Goal: Task Accomplishment & Management: Complete application form

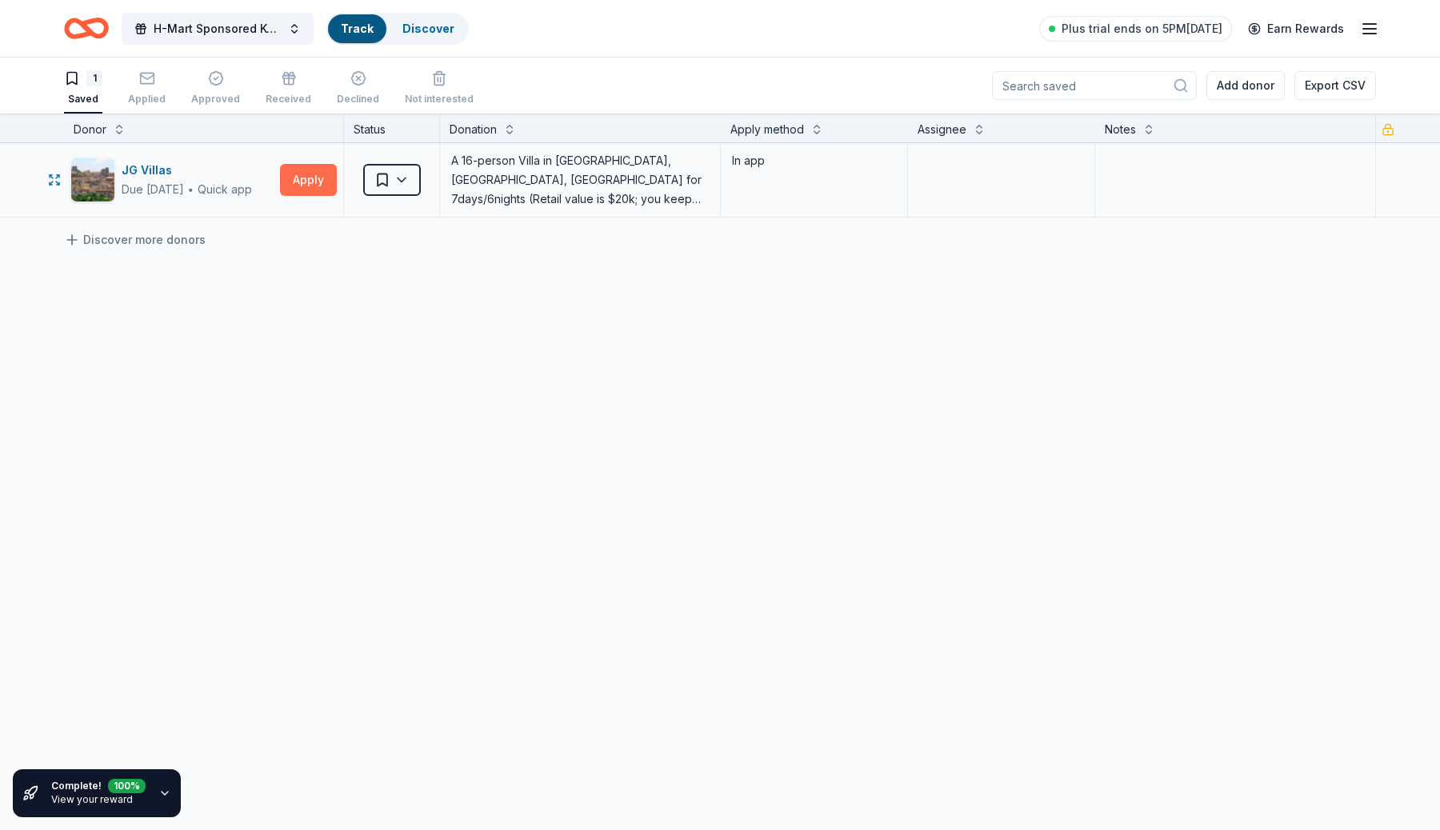
click at [317, 184] on button "Apply" at bounding box center [308, 180] width 57 height 32
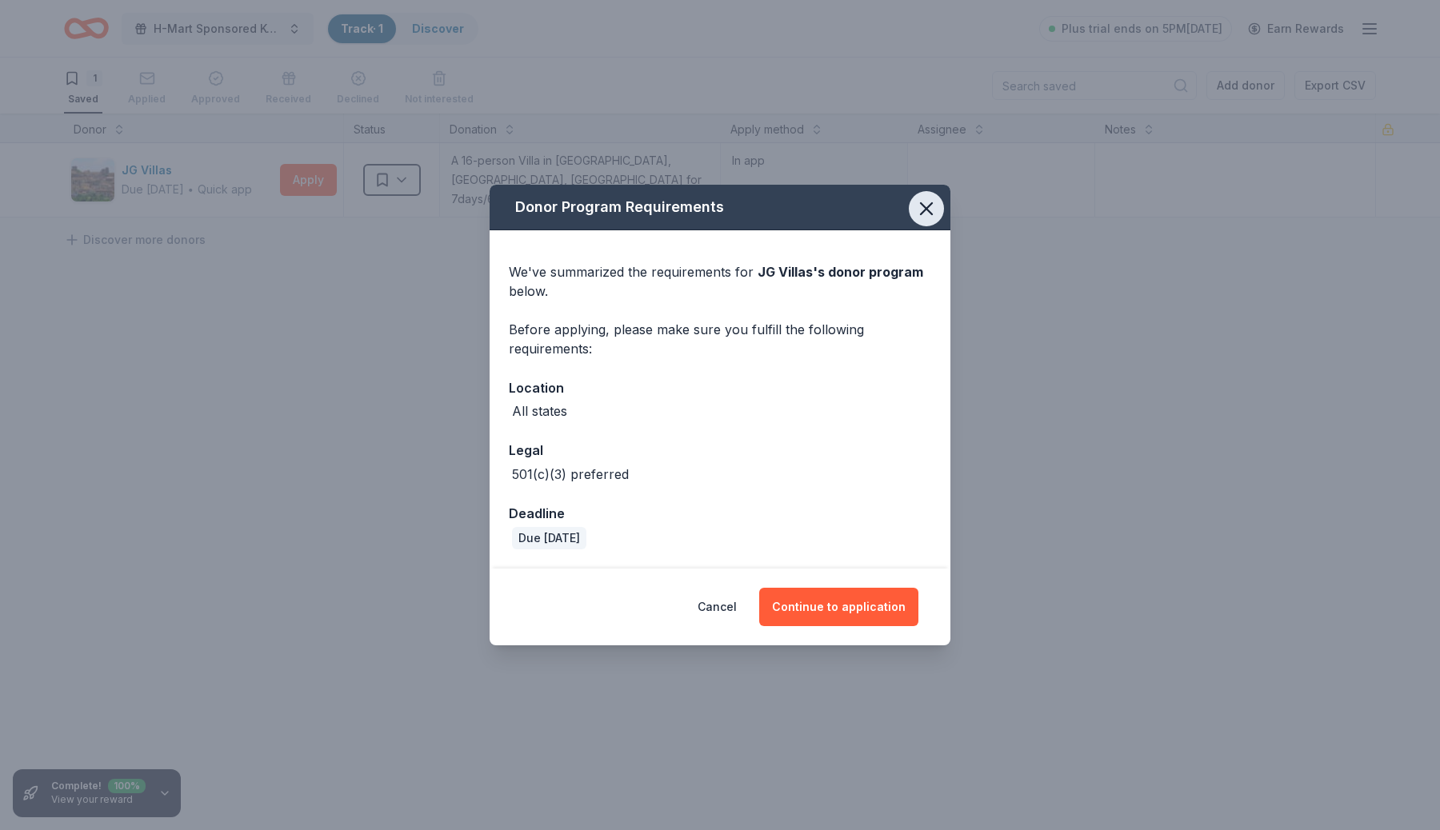
click at [921, 214] on icon "button" at bounding box center [926, 208] width 11 height 11
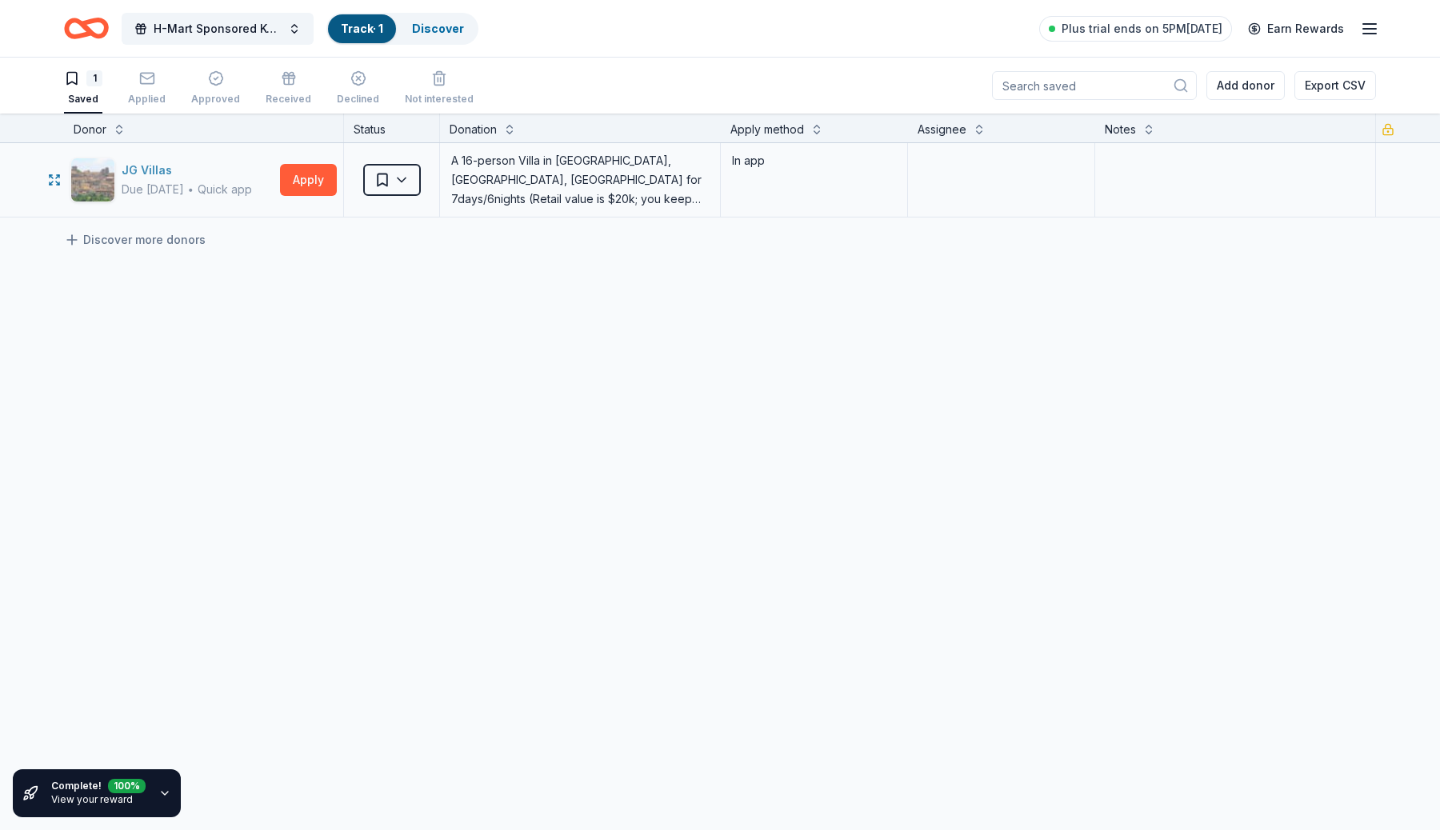
click at [146, 174] on div "JG Villas" at bounding box center [187, 170] width 130 height 19
click at [268, 34] on span "H-Mart Sponsored Korean Food Fair" at bounding box center [218, 28] width 128 height 19
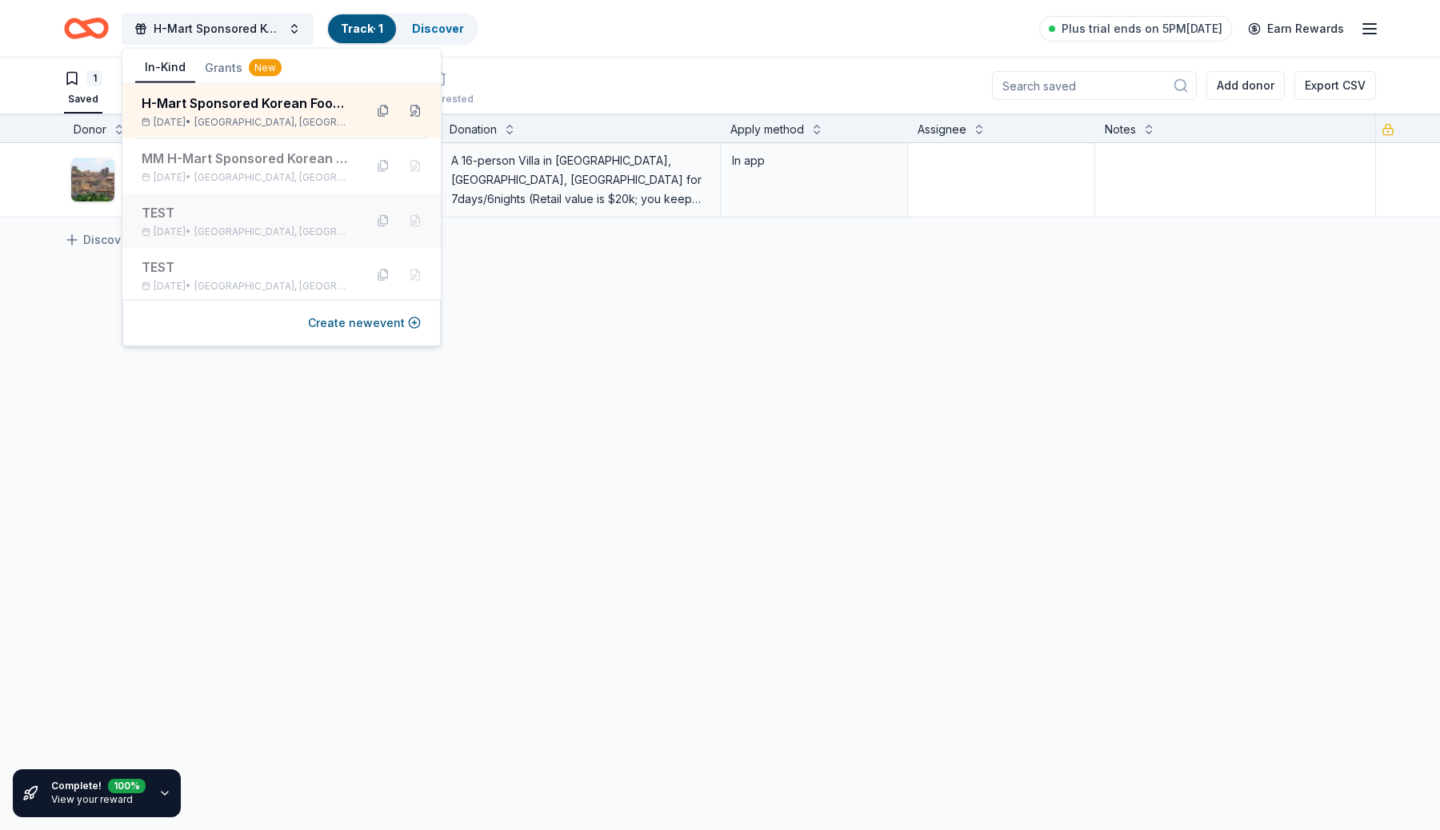
click at [280, 242] on div "TEST Jul 26, 2025 • San Diego, CA" at bounding box center [281, 221] width 318 height 54
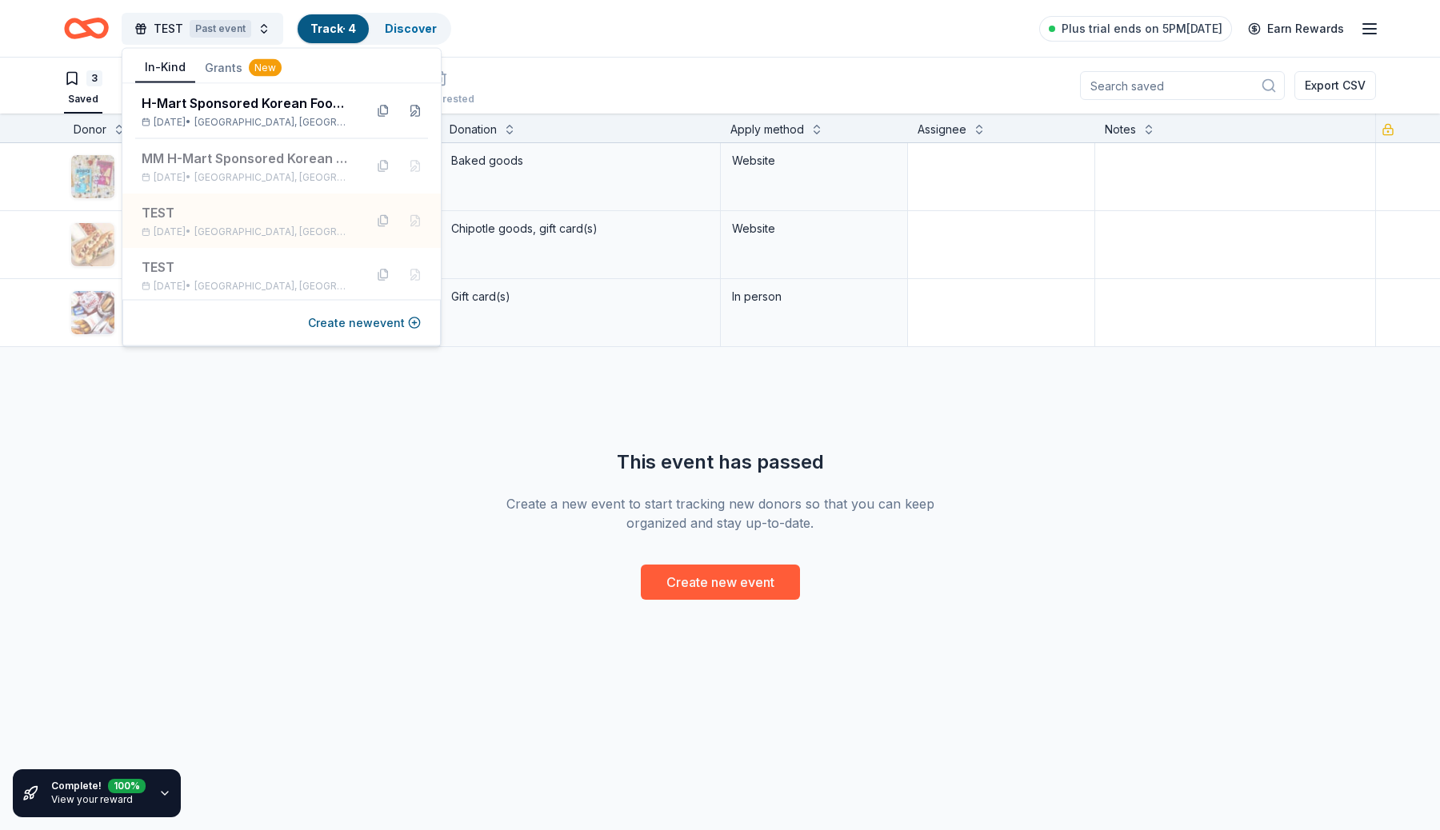
click at [668, 13] on div "TEST Past event Track · 4 Discover Plus trial ends on 5PM, 10/9 Earn Rewards" at bounding box center [720, 29] width 1312 height 38
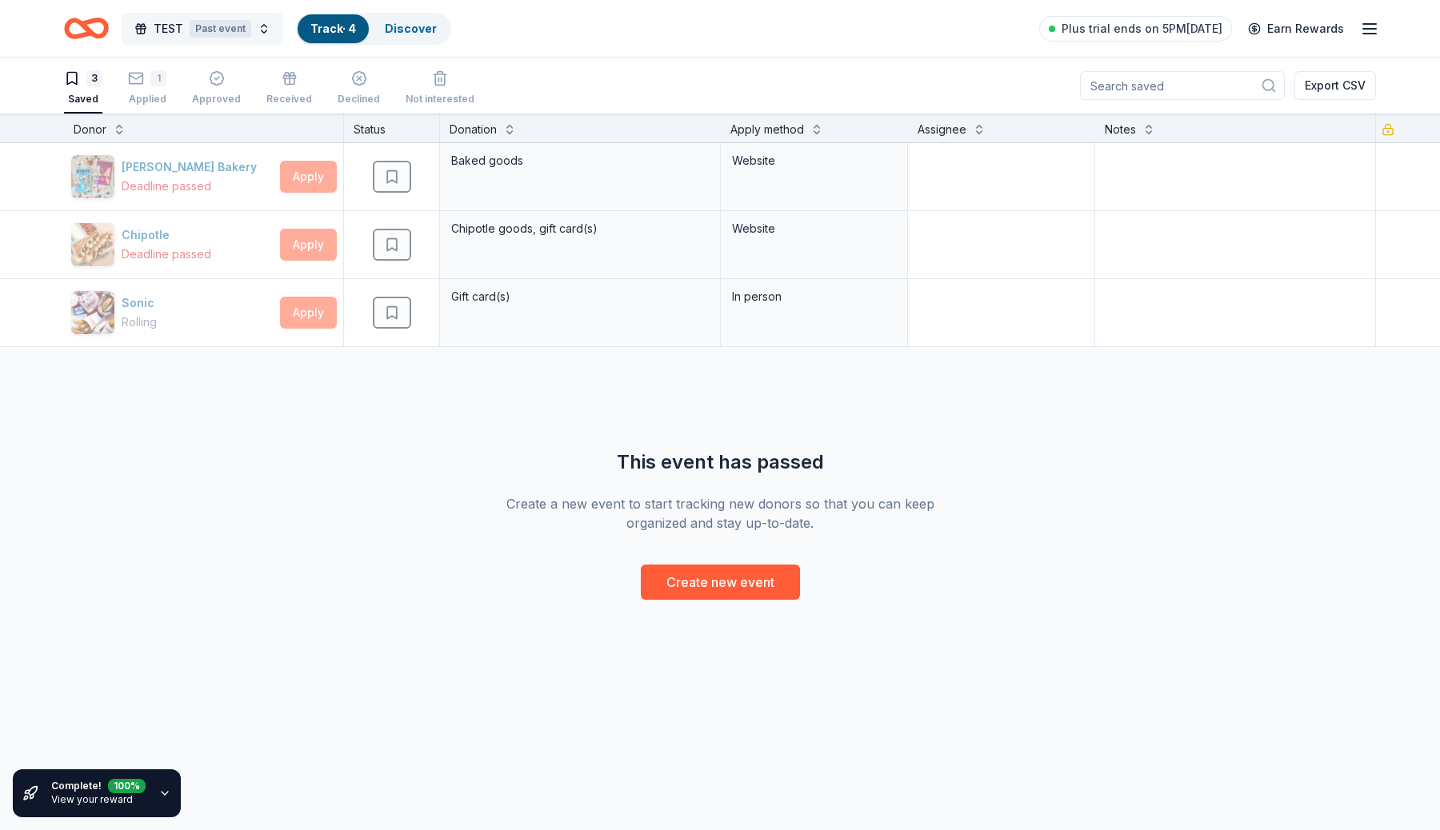
click at [218, 34] on div "Past event" at bounding box center [221, 29] width 62 height 18
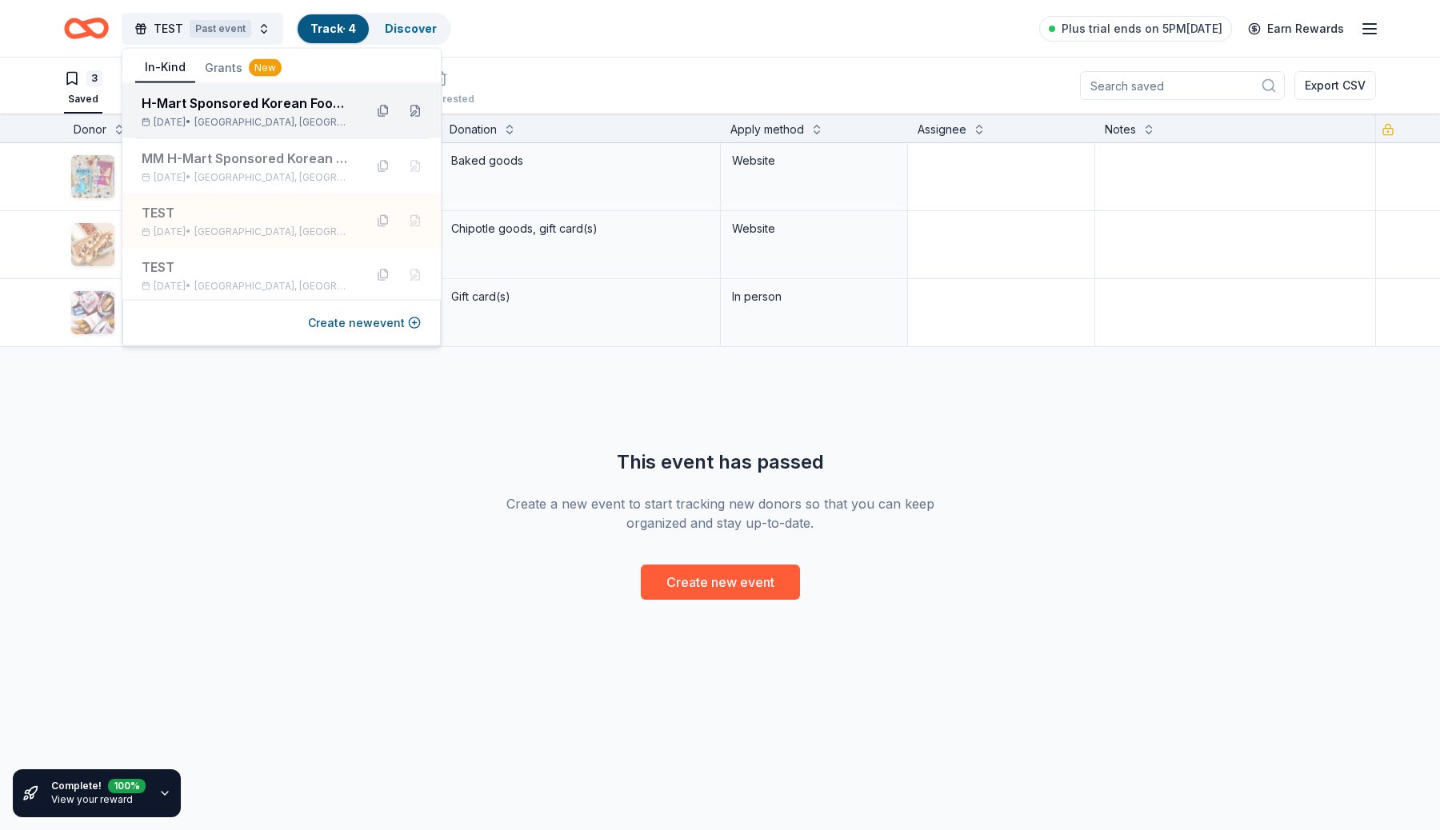
click at [186, 116] on div "Jan 25, 2026 • San Diego, CA" at bounding box center [247, 122] width 210 height 13
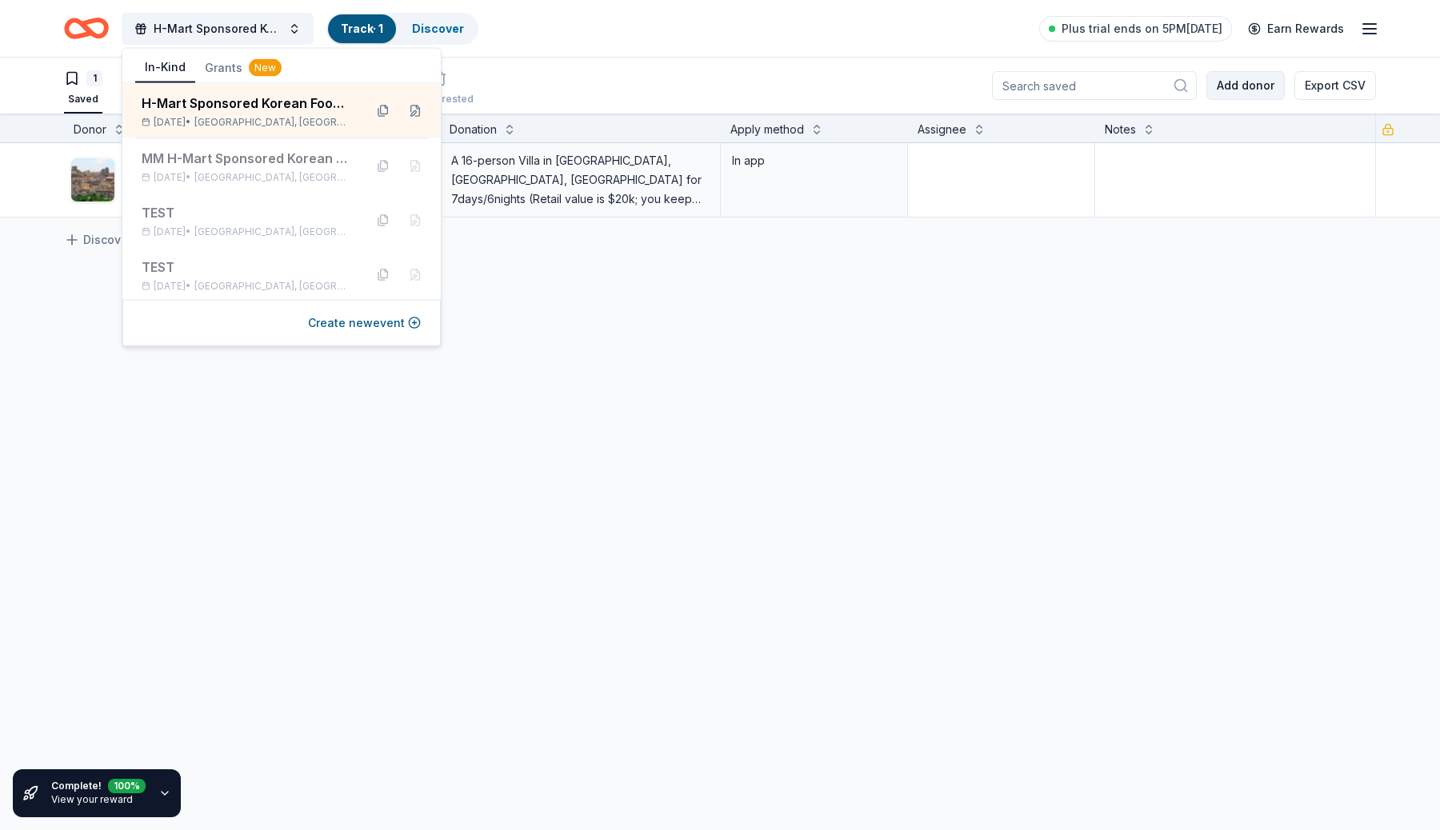
click at [1249, 90] on button "Add donor" at bounding box center [1245, 85] width 78 height 29
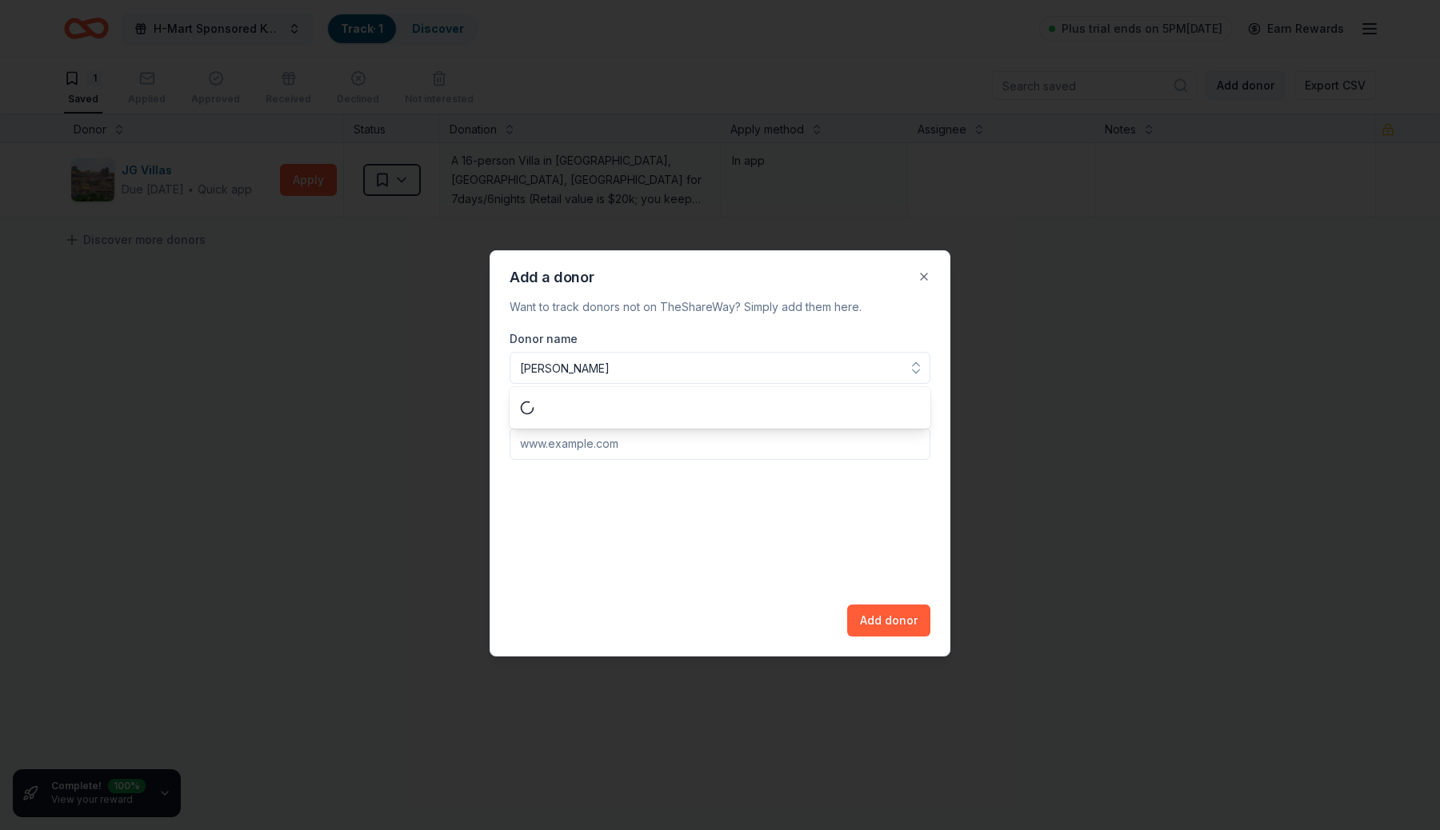
type input "bobo"
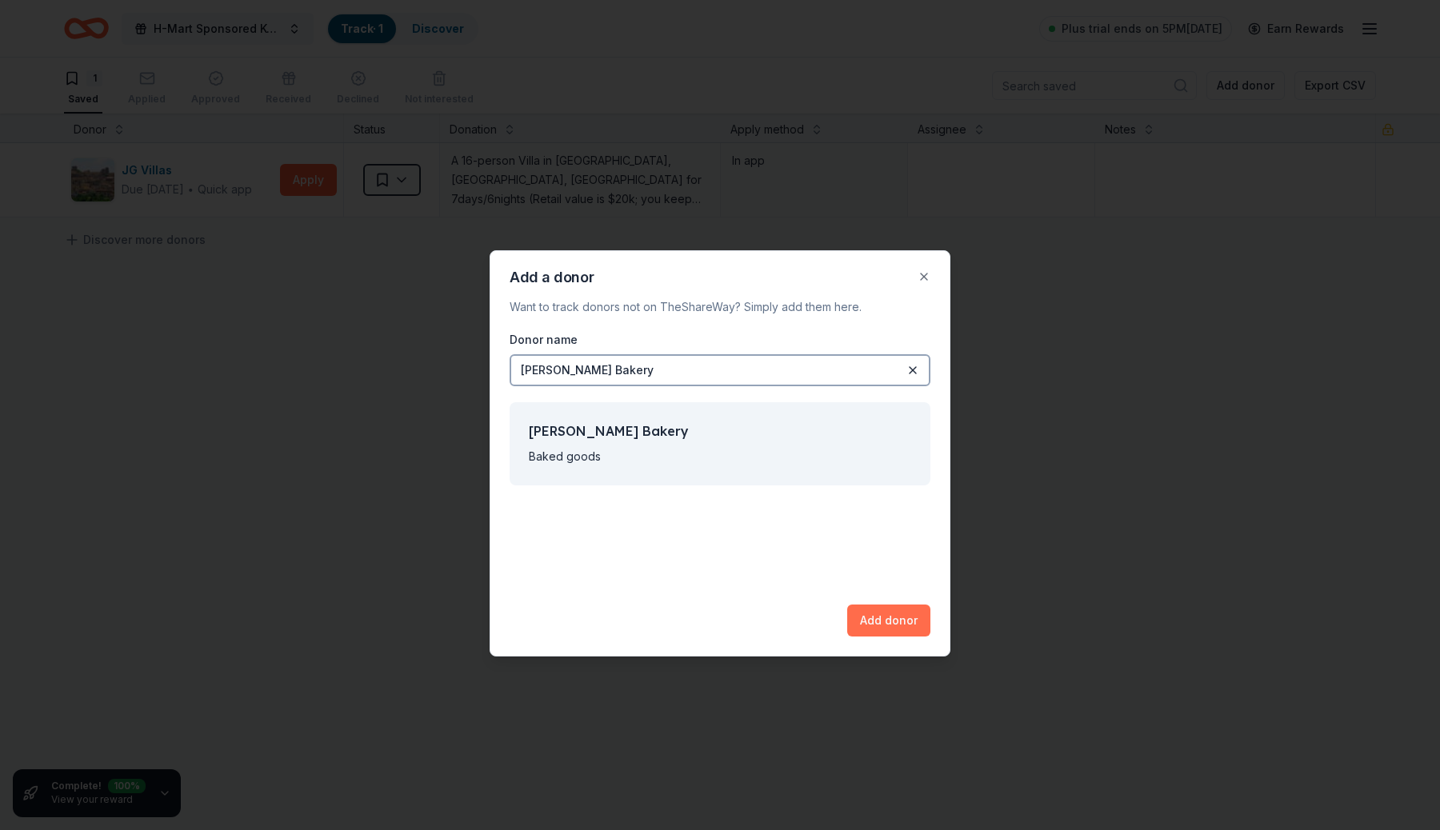
click at [882, 615] on button "Add donor" at bounding box center [888, 621] width 83 height 32
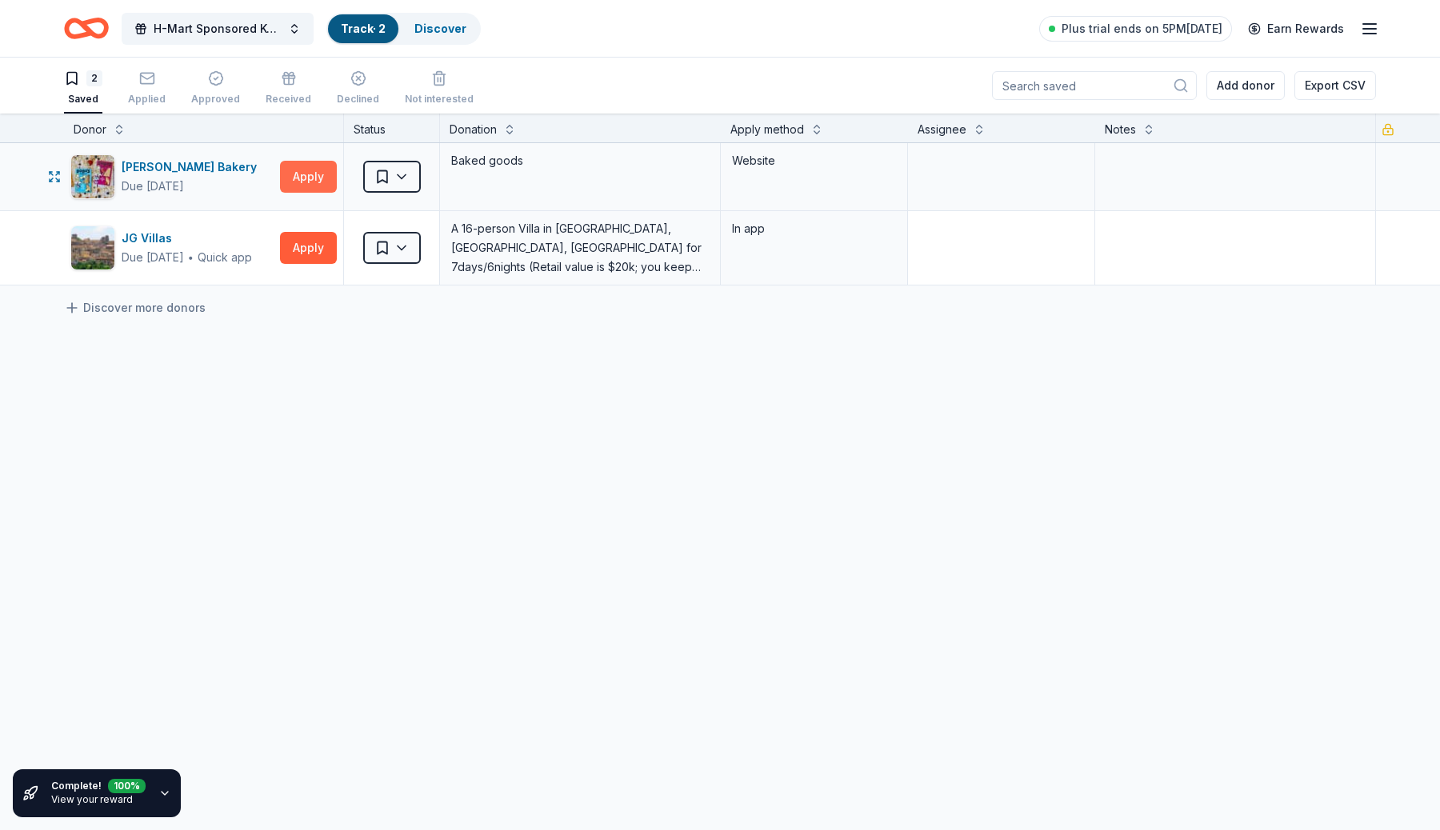
click at [315, 176] on button "Apply" at bounding box center [308, 177] width 57 height 32
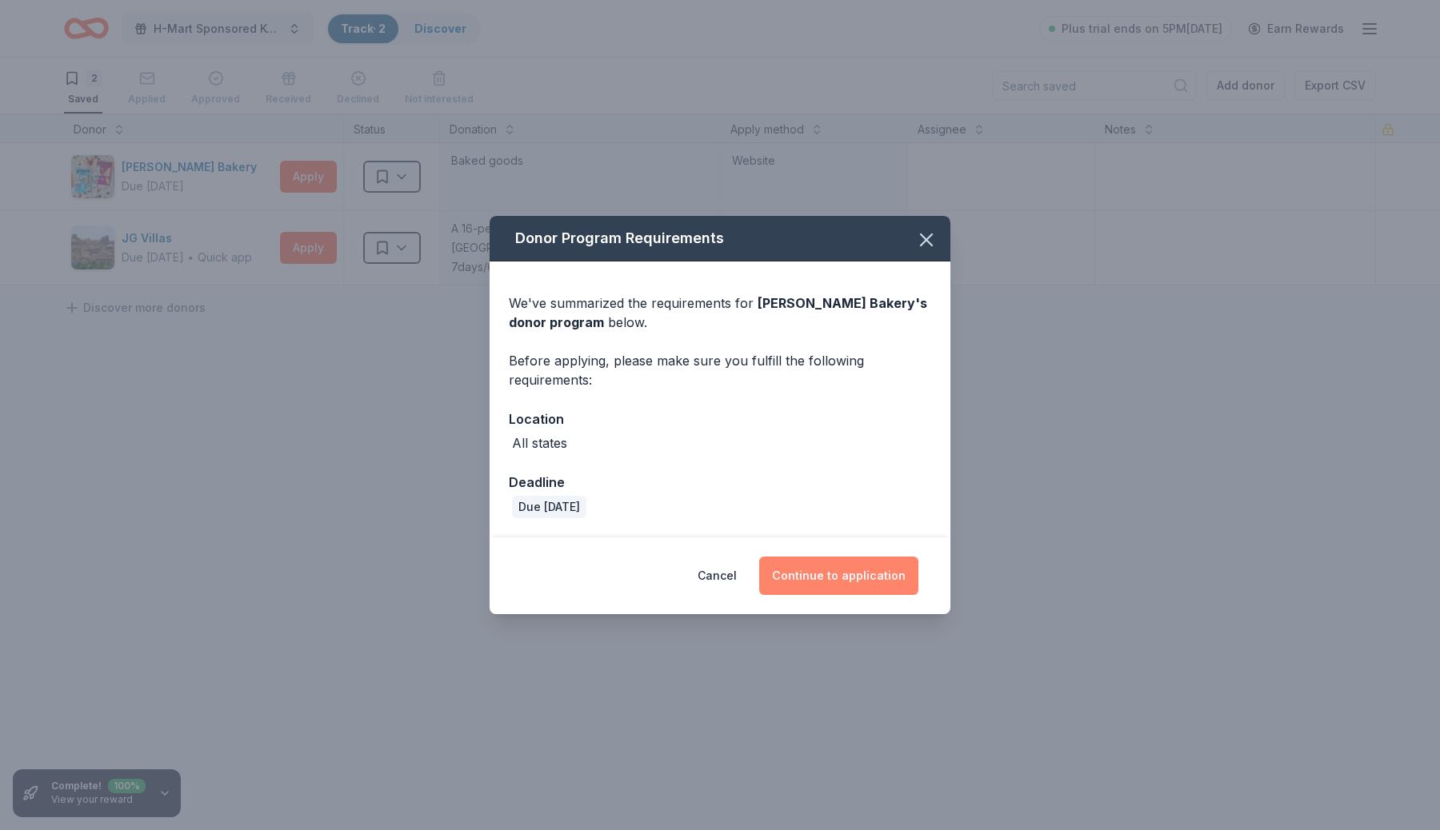
click at [882, 574] on button "Continue to application" at bounding box center [838, 576] width 159 height 38
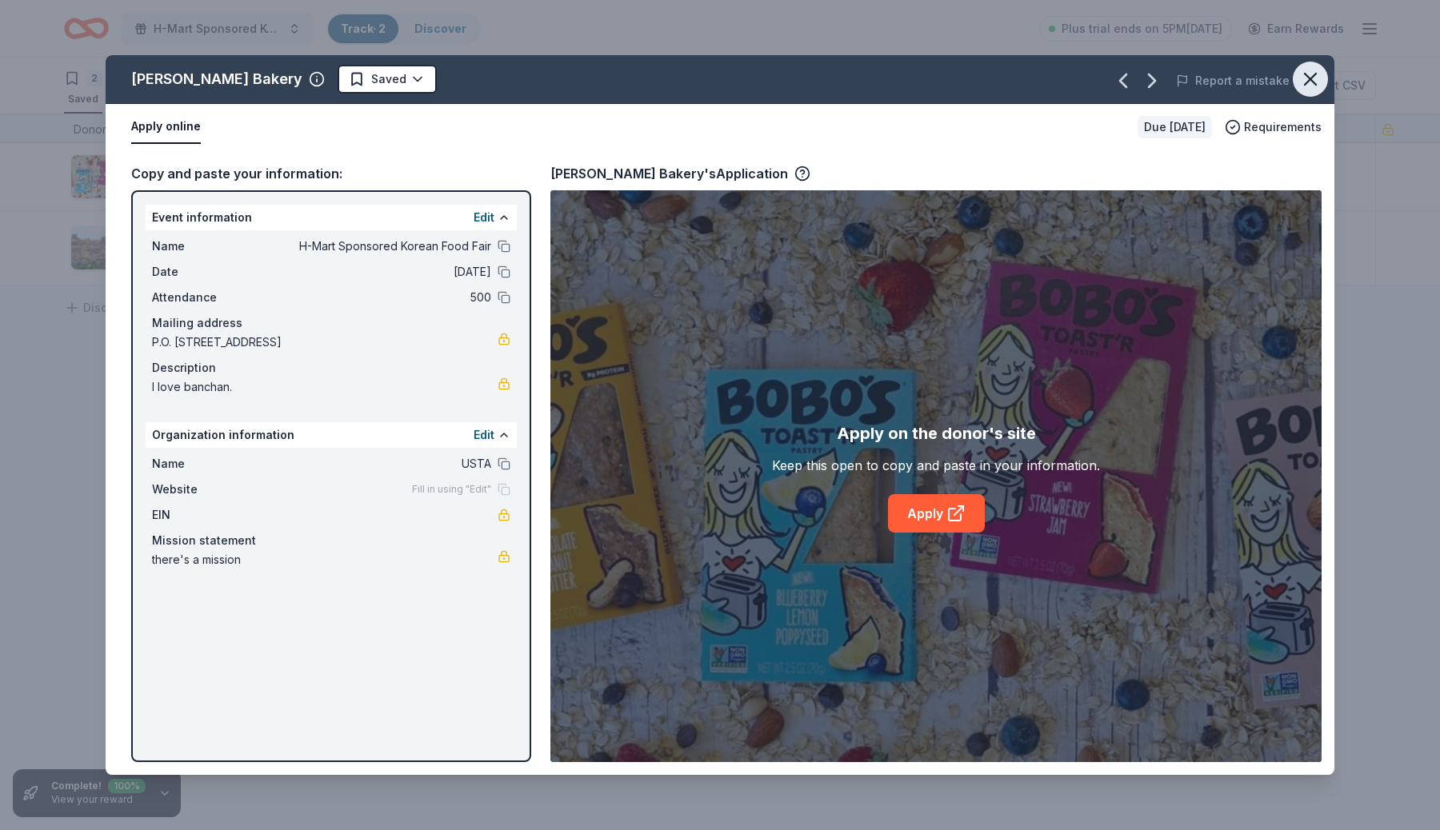
click at [1321, 65] on button "button" at bounding box center [1310, 79] width 35 height 35
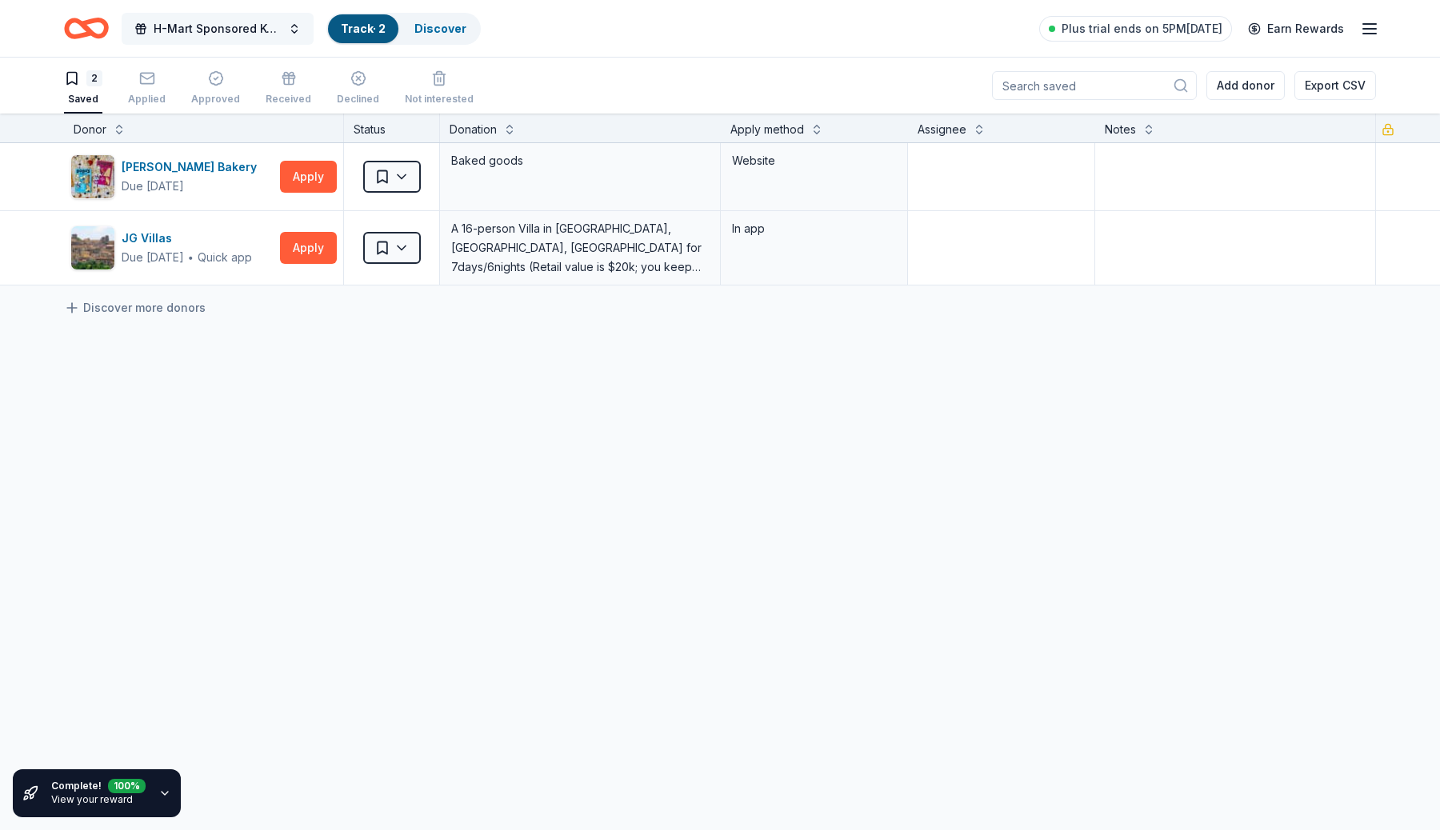
click at [262, 36] on span "H-Mart Sponsored Korean Food Fair" at bounding box center [218, 28] width 128 height 19
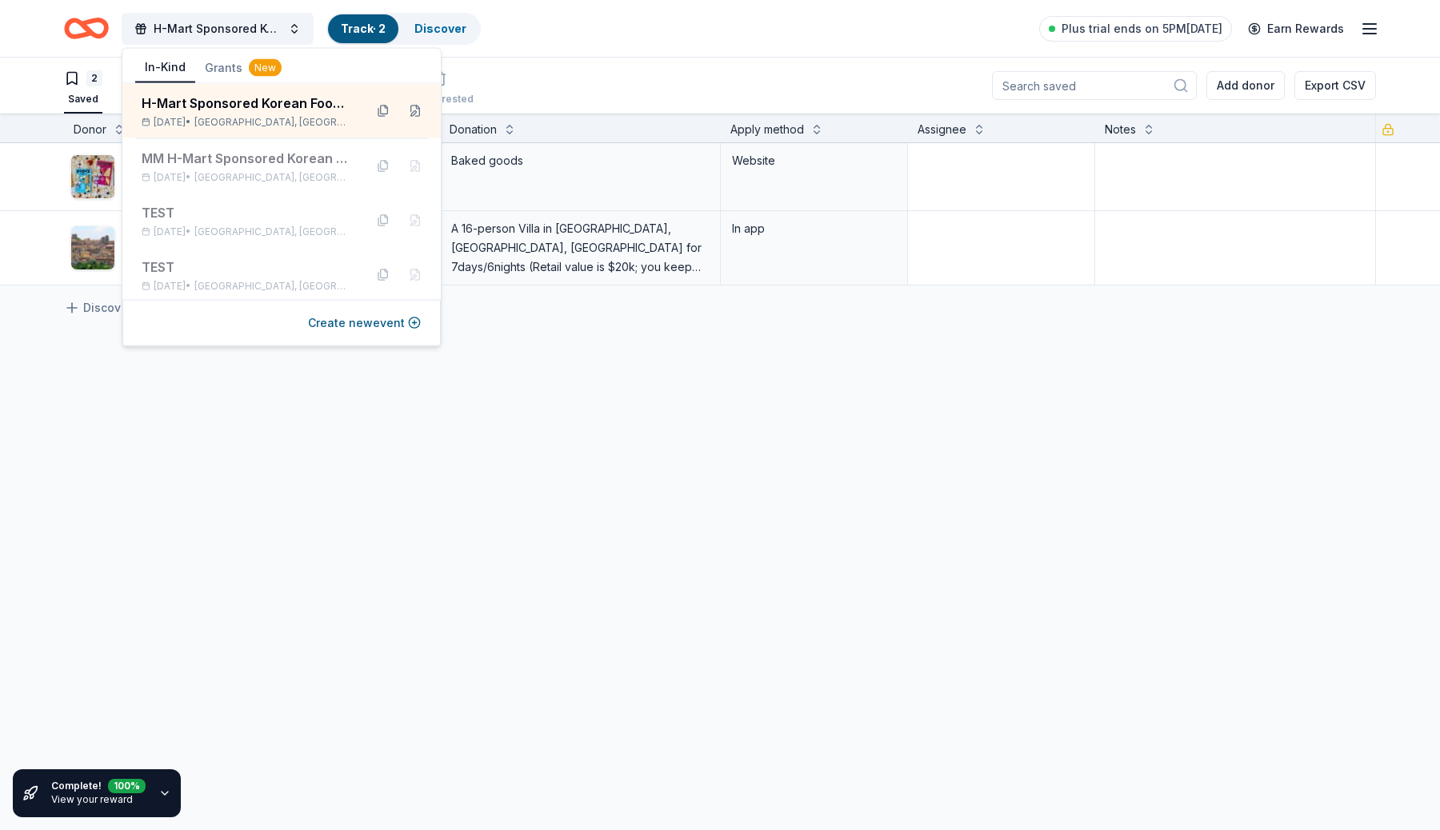
click at [870, 91] on div "2 Saved Applied Approved Received Declined Not interested Add donor Export CSV" at bounding box center [720, 86] width 1312 height 56
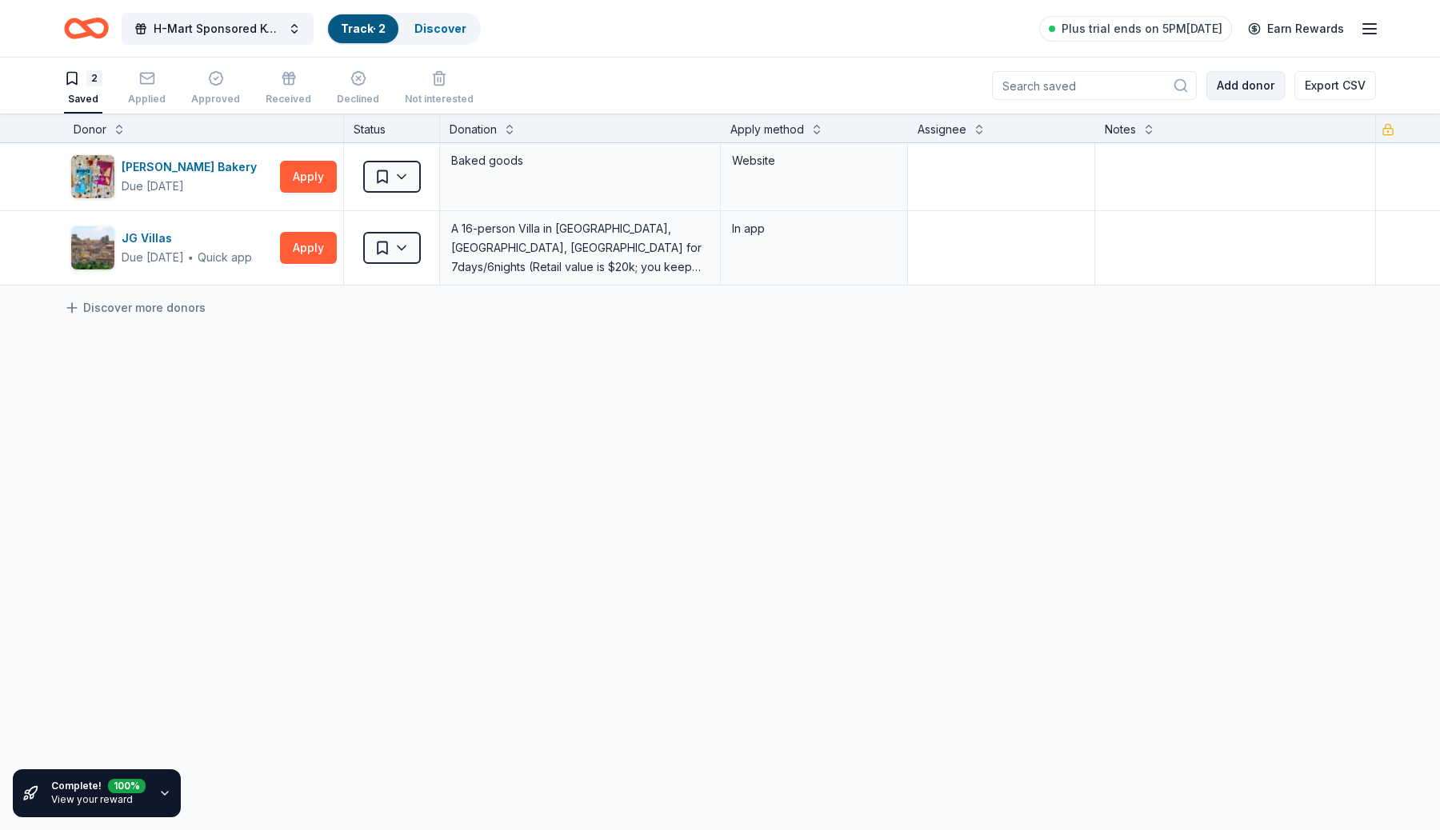
click at [1227, 94] on button "Add donor" at bounding box center [1245, 85] width 78 height 29
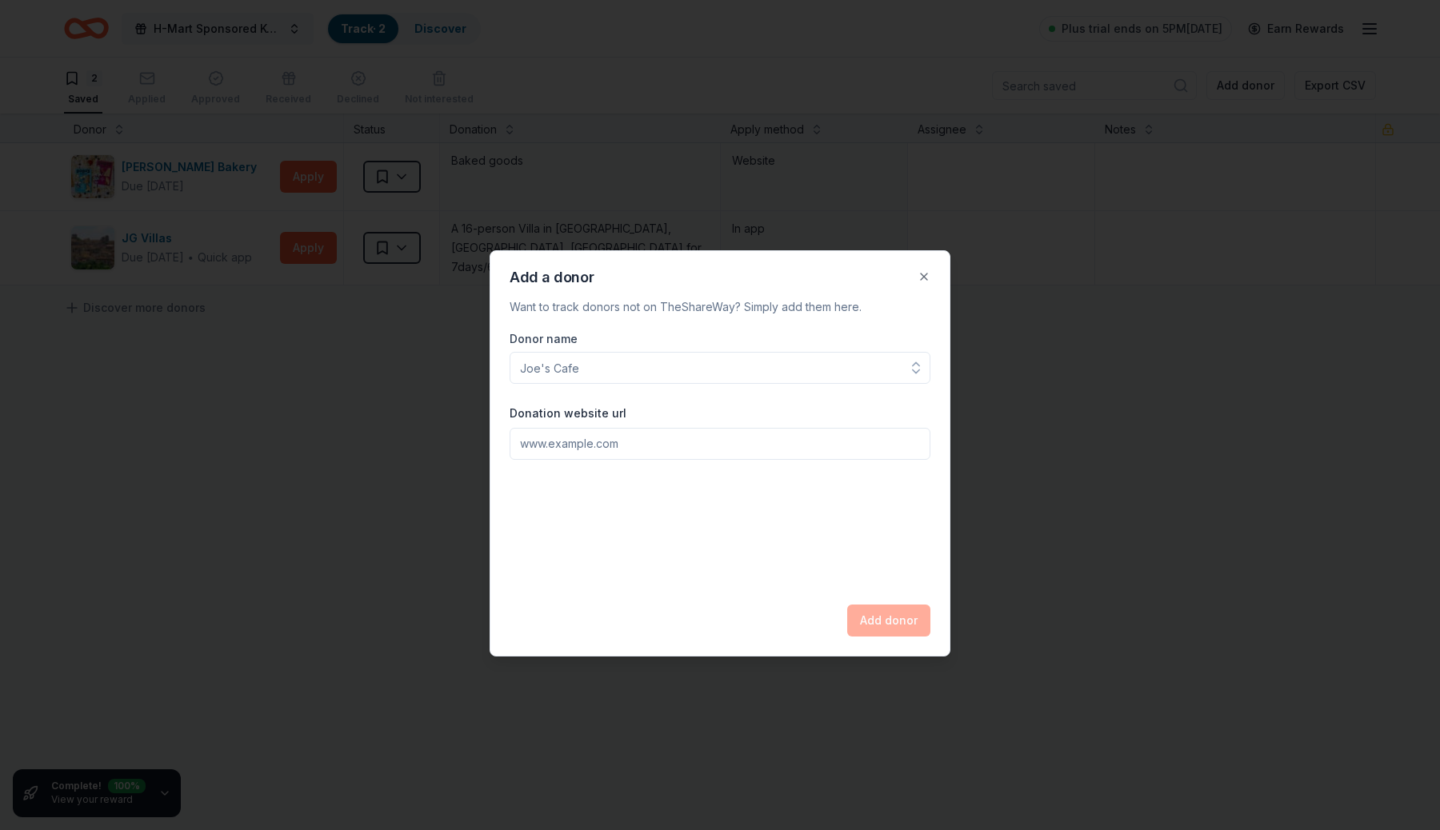
click at [907, 102] on div at bounding box center [720, 415] width 1440 height 830
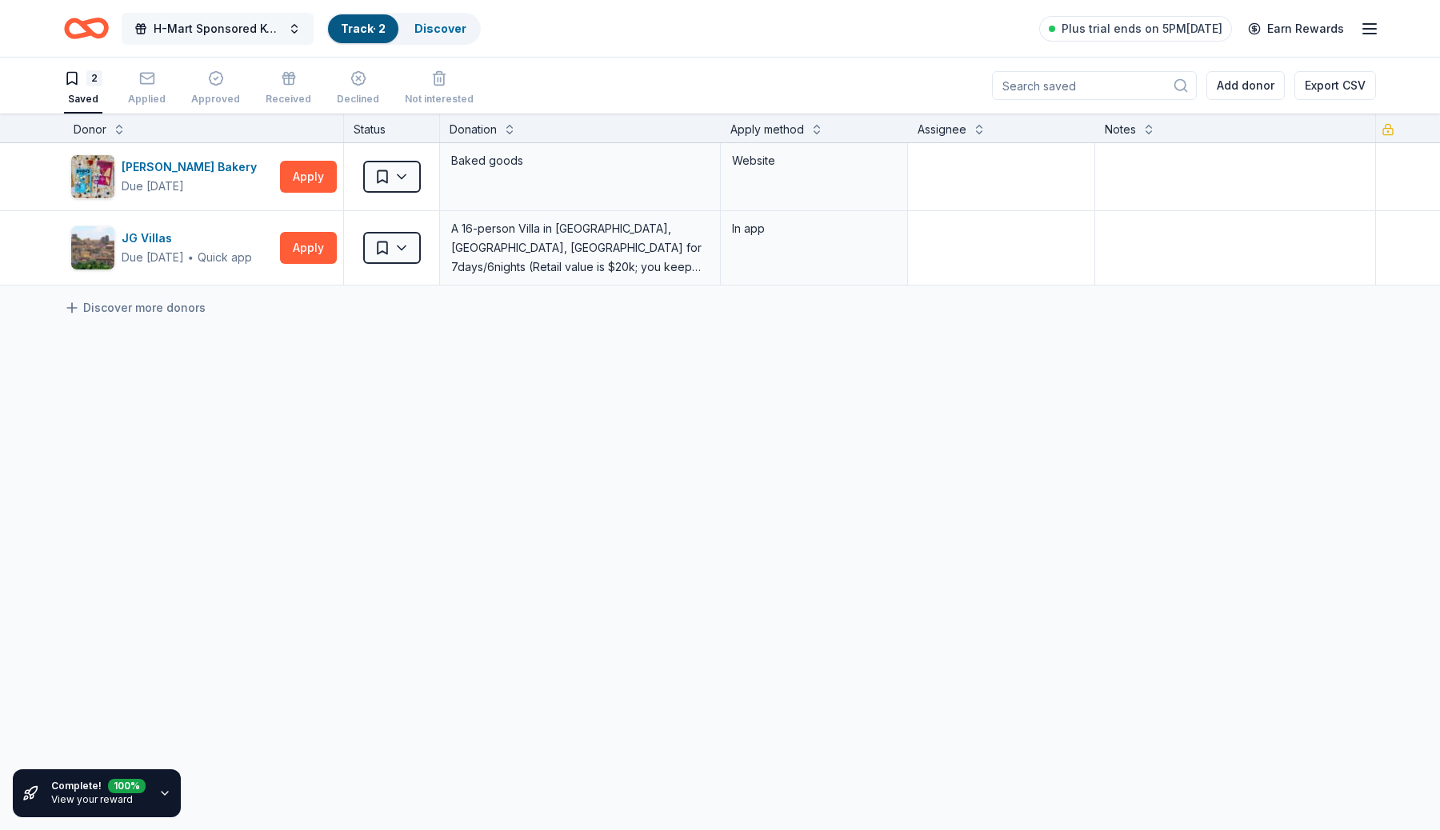
click at [293, 42] on button "H-Mart Sponsored Korean Food Fair" at bounding box center [218, 29] width 192 height 32
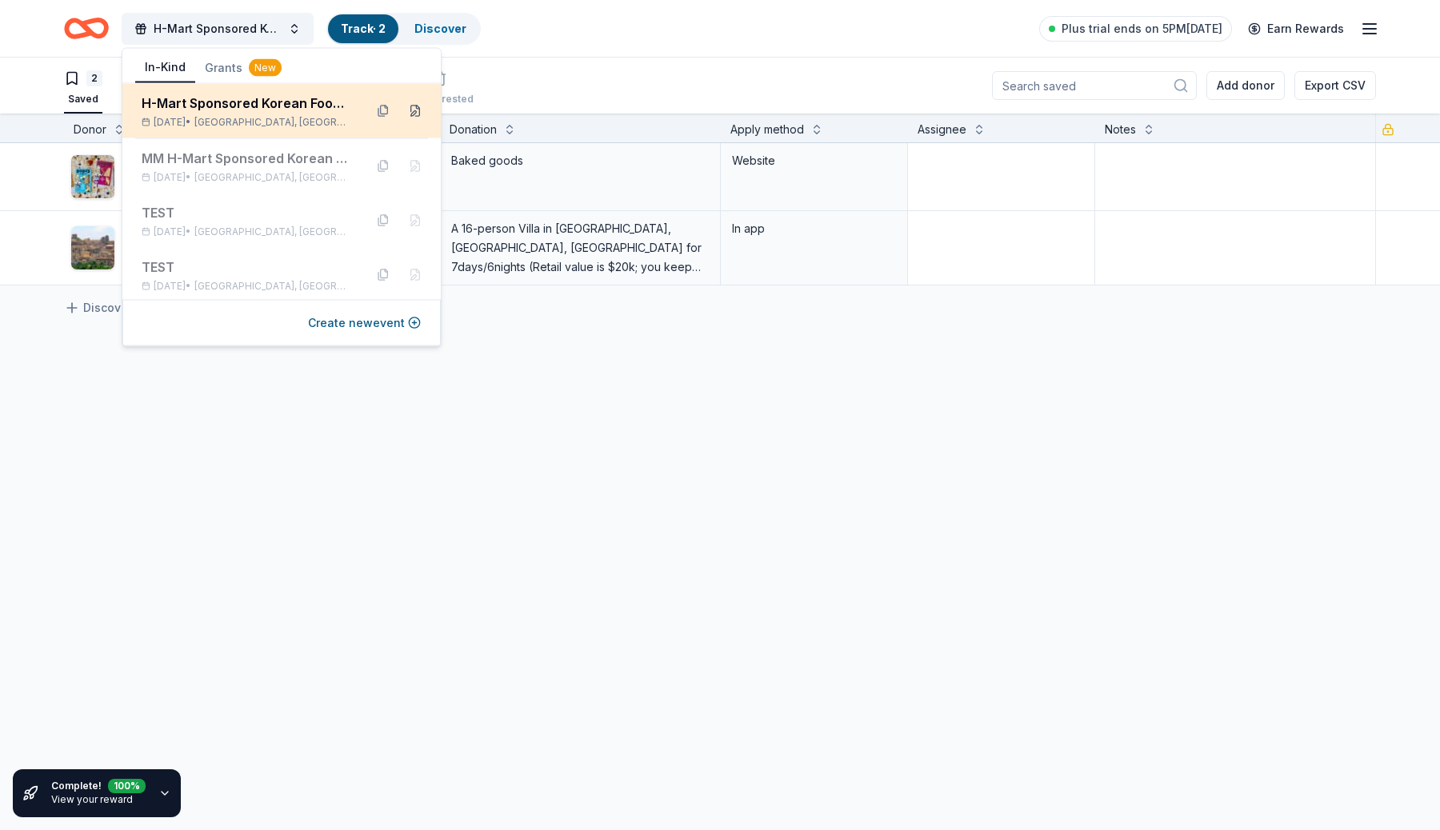
click at [415, 115] on button at bounding box center [415, 111] width 26 height 26
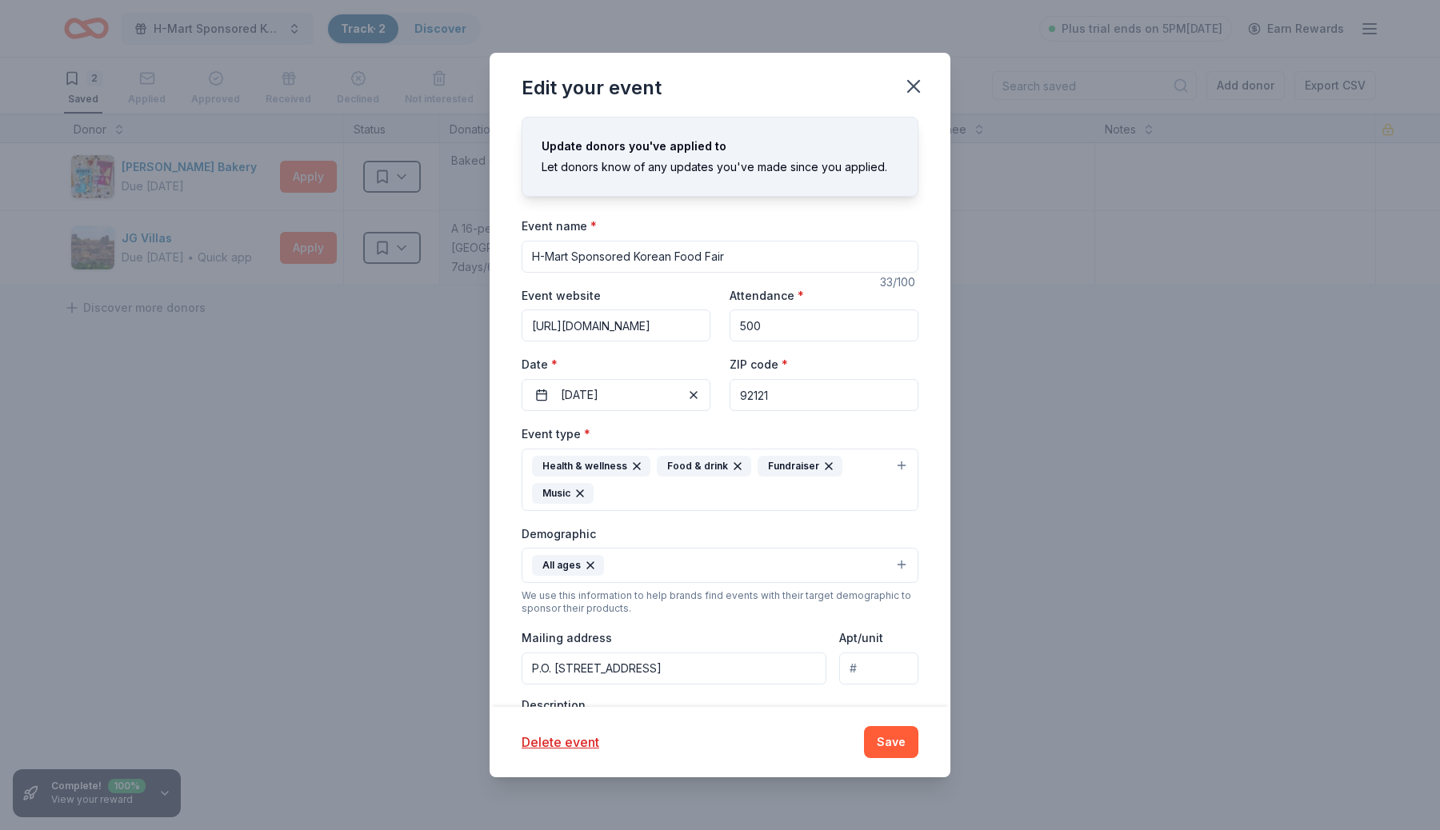
click at [934, 70] on div "Edit your event" at bounding box center [720, 85] width 461 height 64
click at [919, 85] on icon "button" at bounding box center [913, 86] width 22 height 22
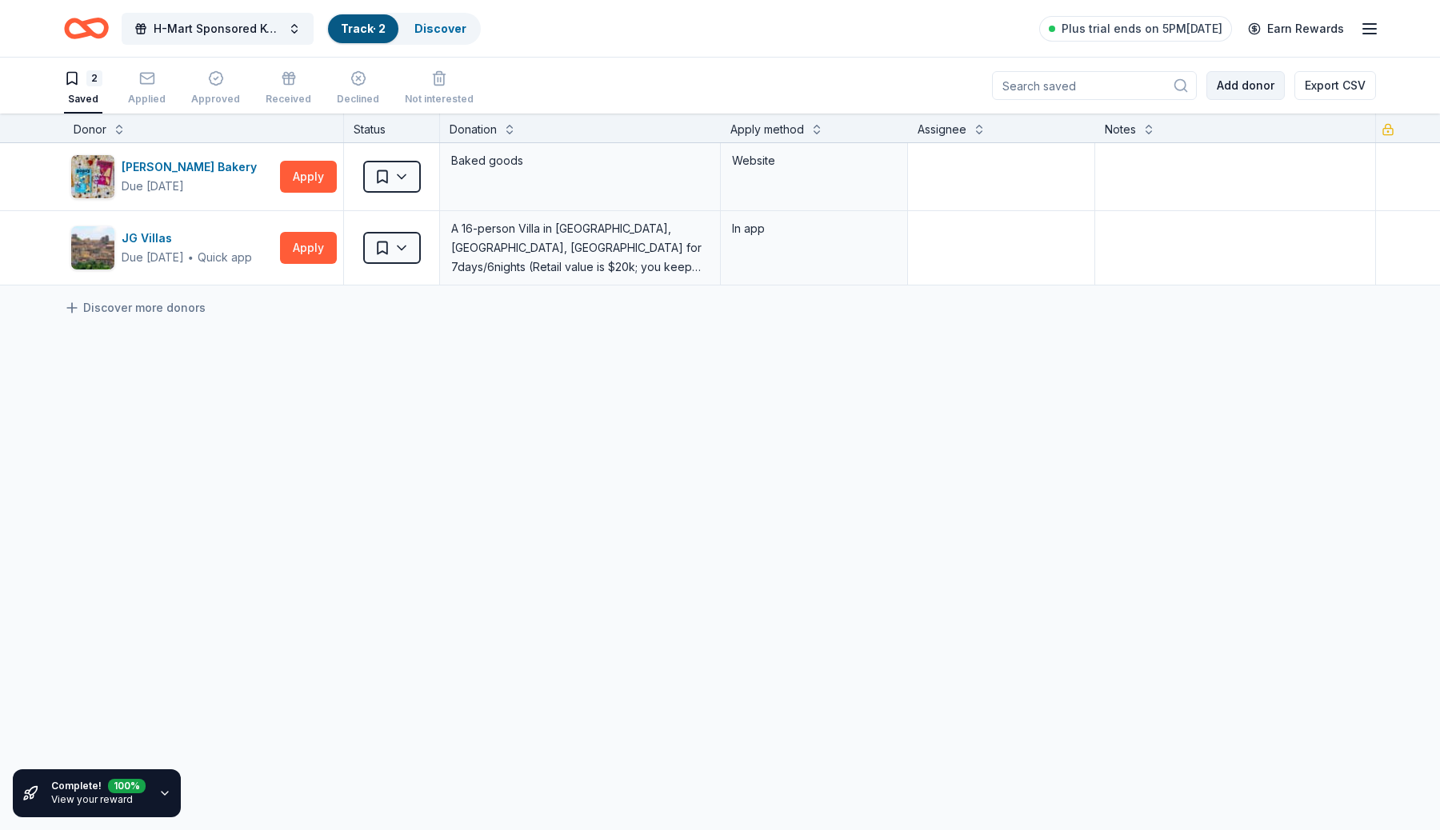
click at [1267, 93] on button "Add donor" at bounding box center [1245, 85] width 78 height 29
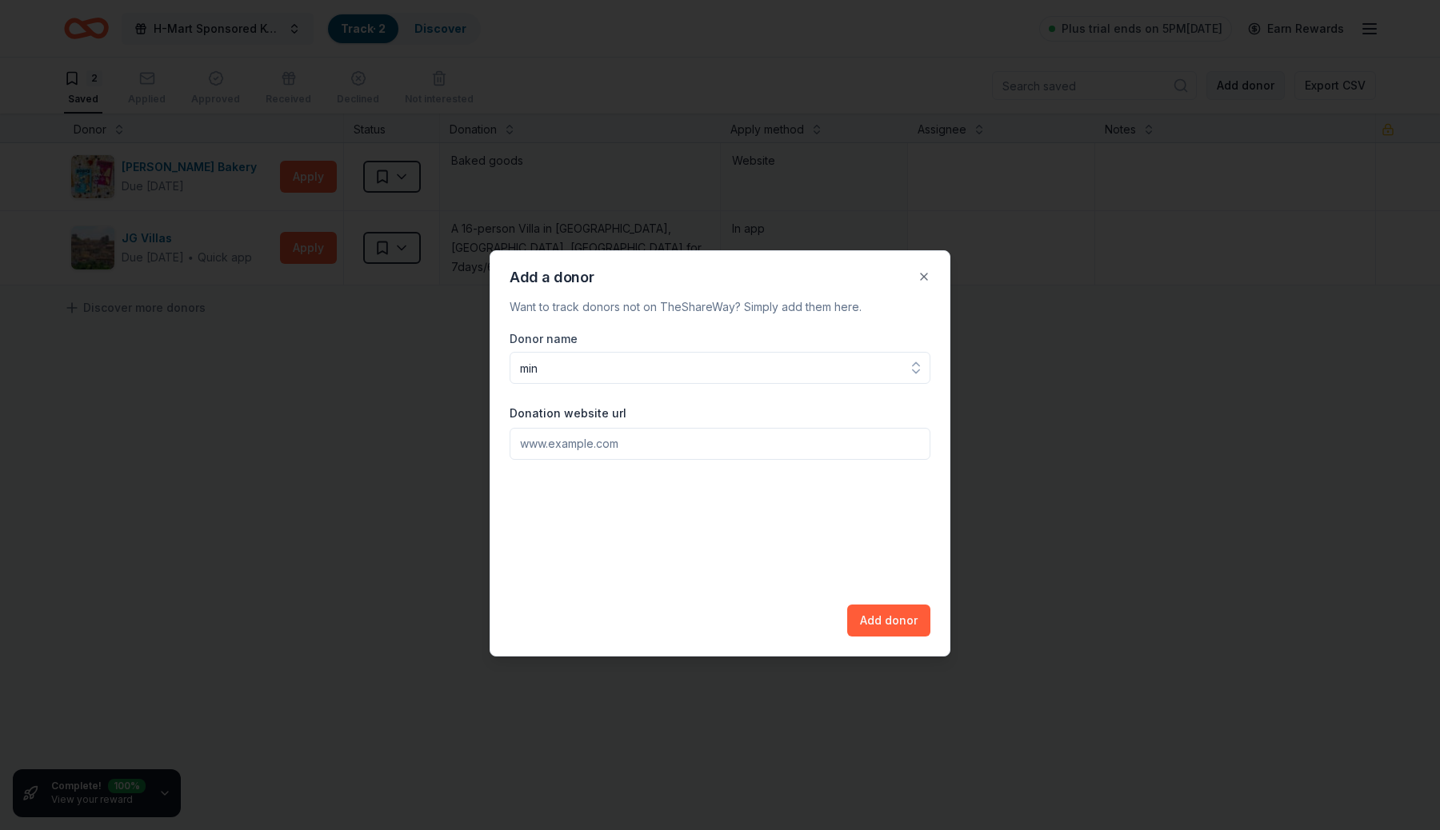
type input "minn"
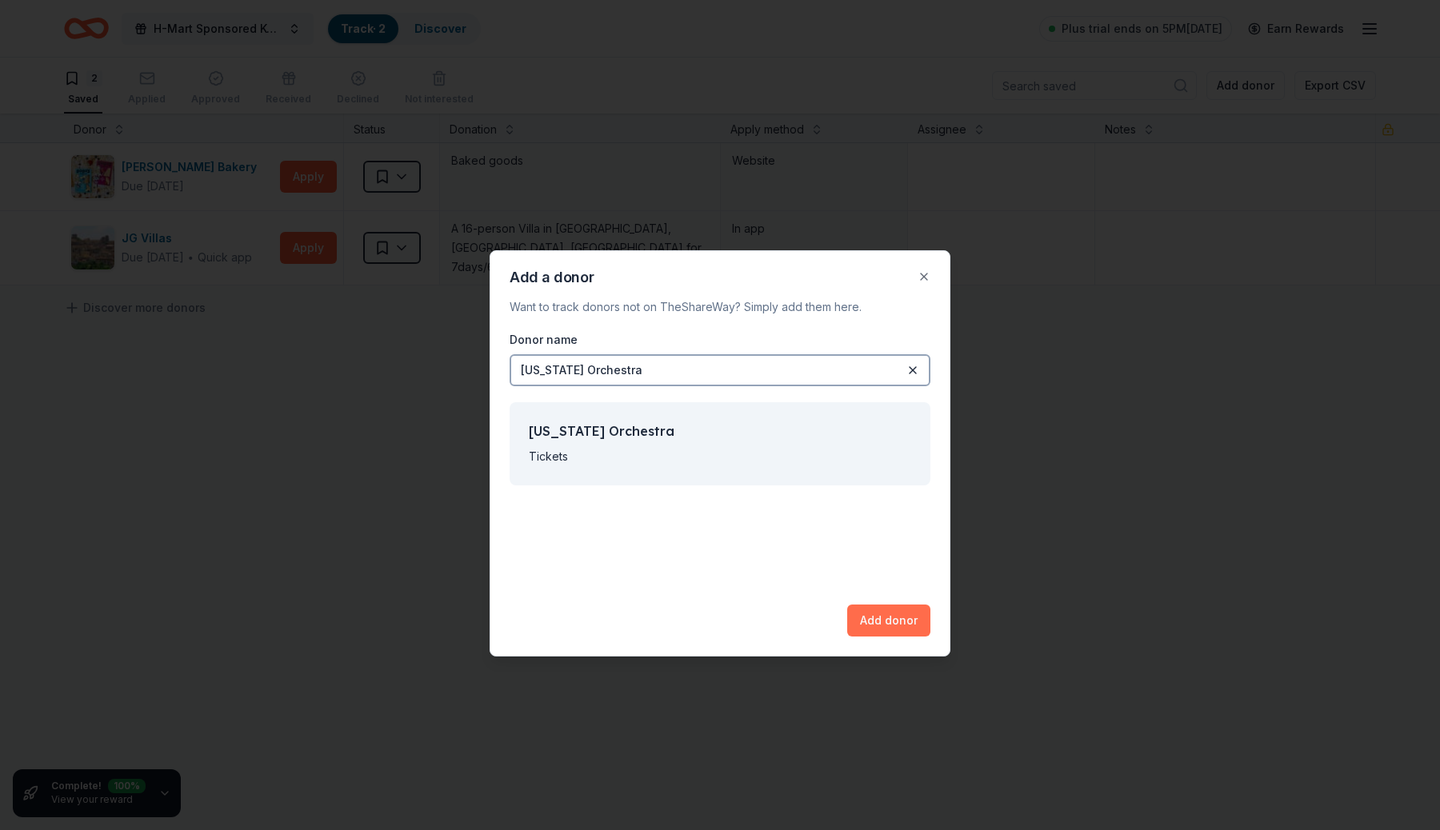
click at [875, 621] on button "Add donor" at bounding box center [888, 621] width 83 height 32
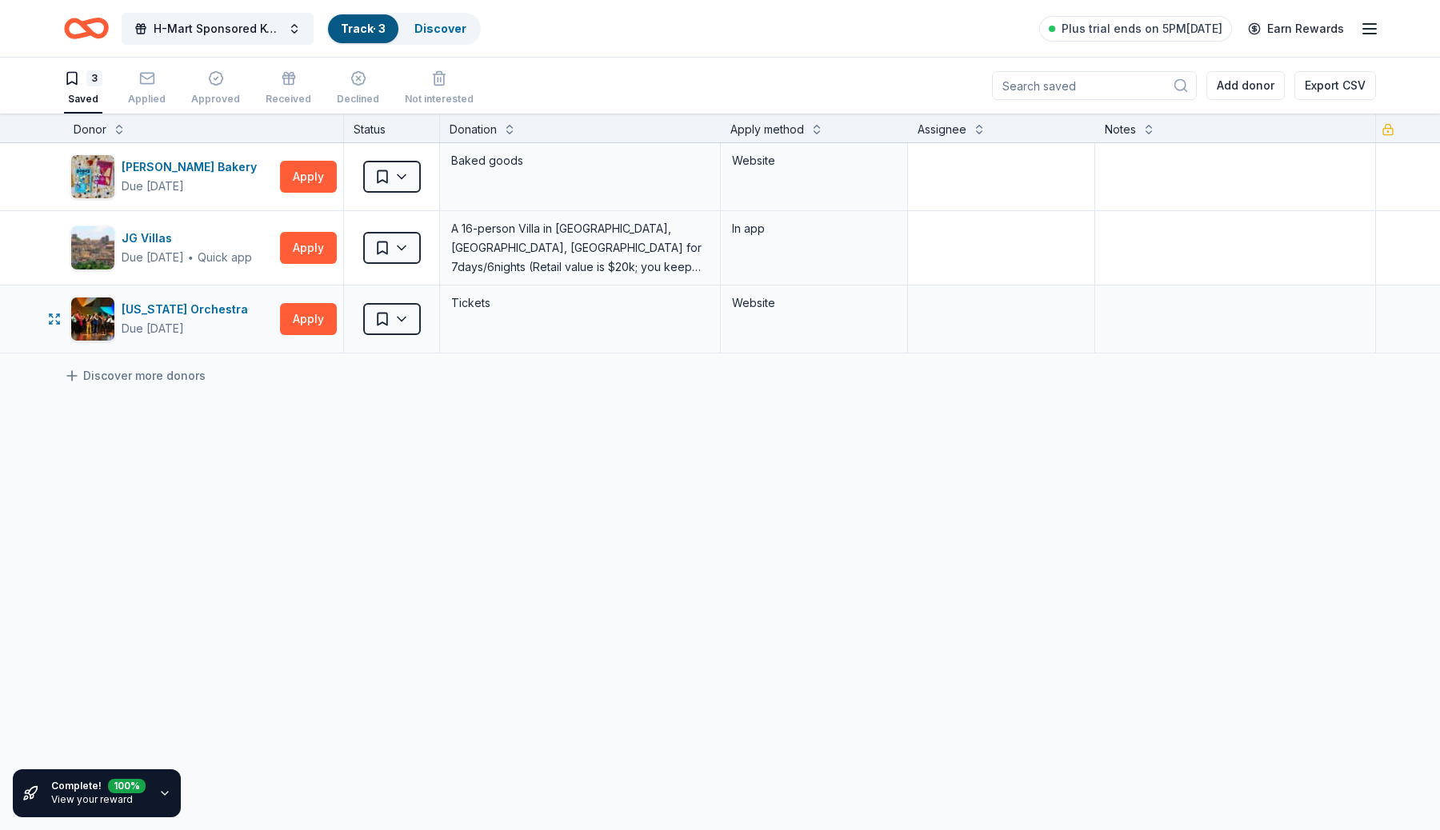
click at [310, 336] on div "Minnesota Orchestra Due in 67 days Apply" at bounding box center [203, 319] width 279 height 67
click at [308, 310] on button "Apply" at bounding box center [308, 319] width 57 height 32
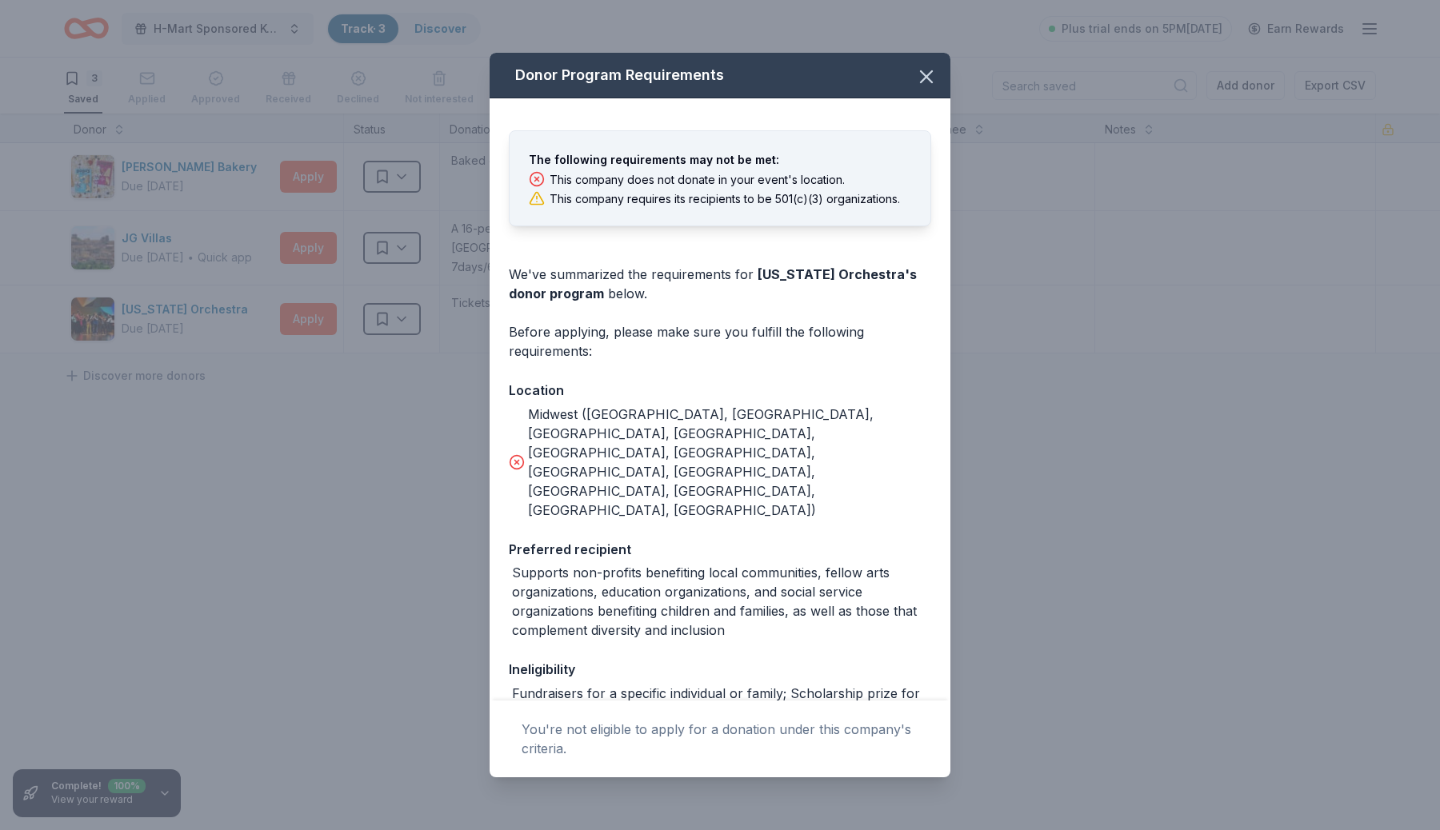
click at [347, 620] on div "Donor Program Requirements The following requirements may not be met: This comp…" at bounding box center [720, 415] width 1440 height 830
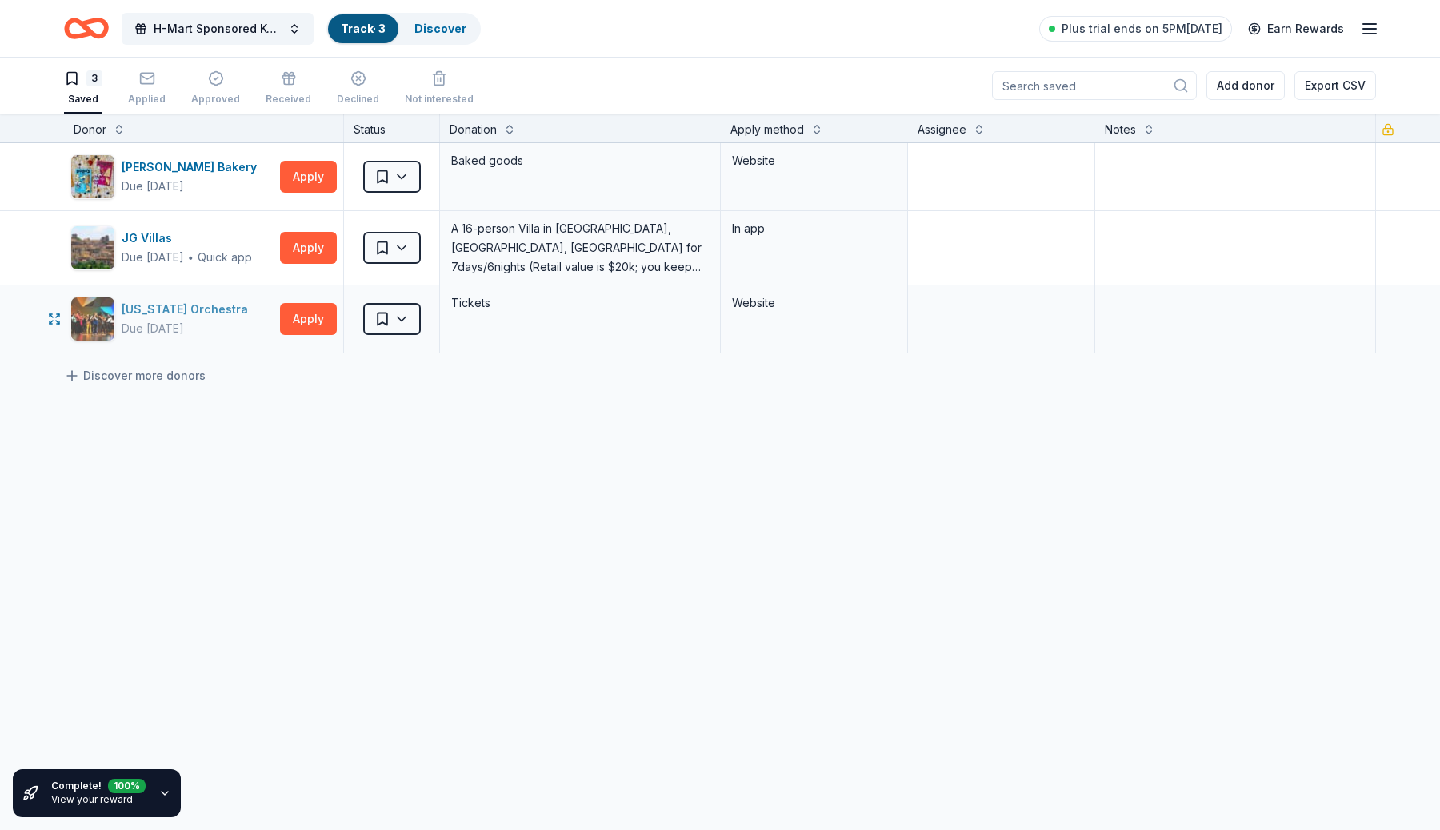
click at [215, 315] on div "Minnesota Orchestra" at bounding box center [188, 309] width 133 height 19
click at [295, 318] on button "Apply" at bounding box center [308, 319] width 57 height 32
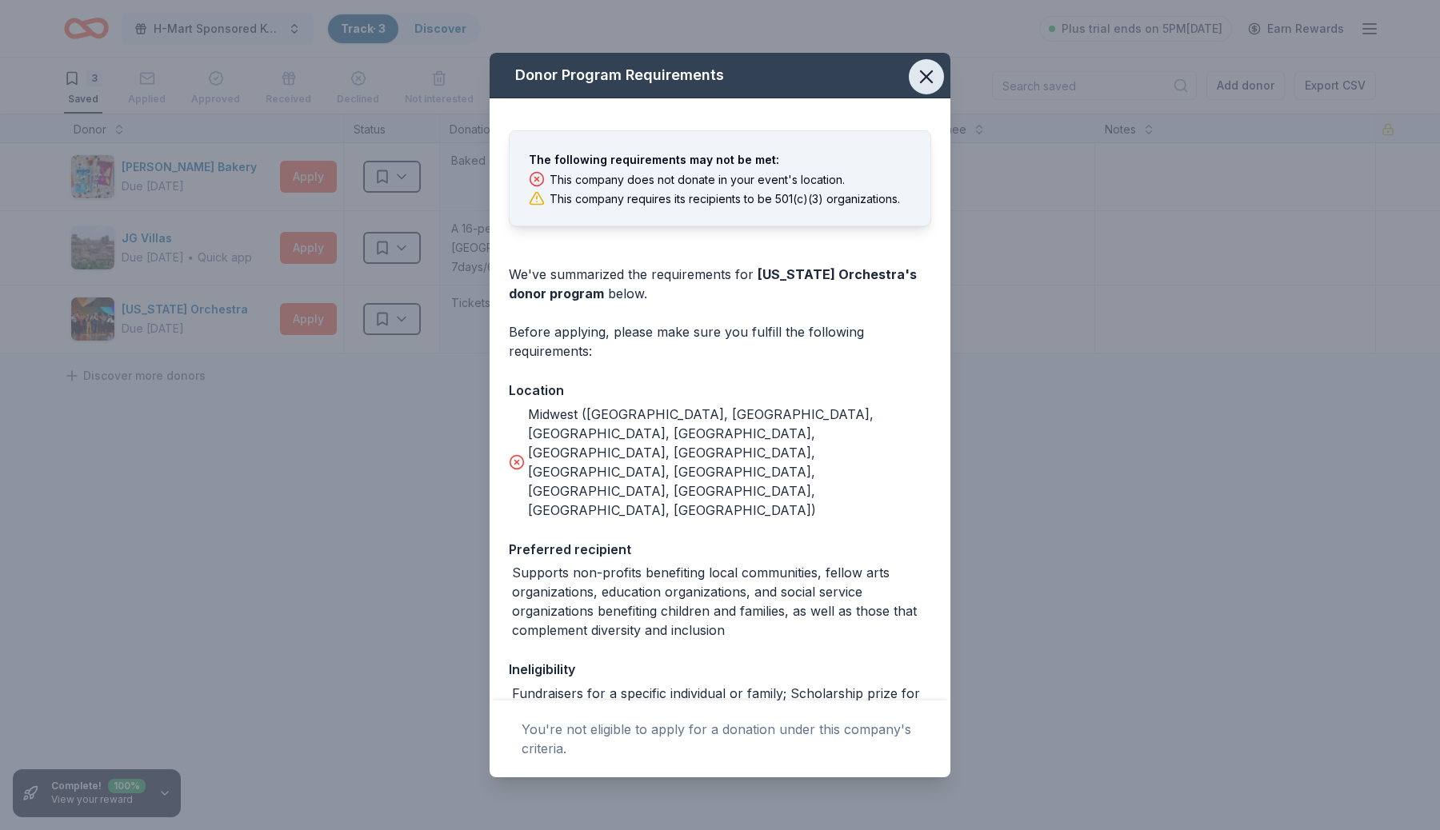
click at [930, 81] on icon "button" at bounding box center [926, 76] width 11 height 11
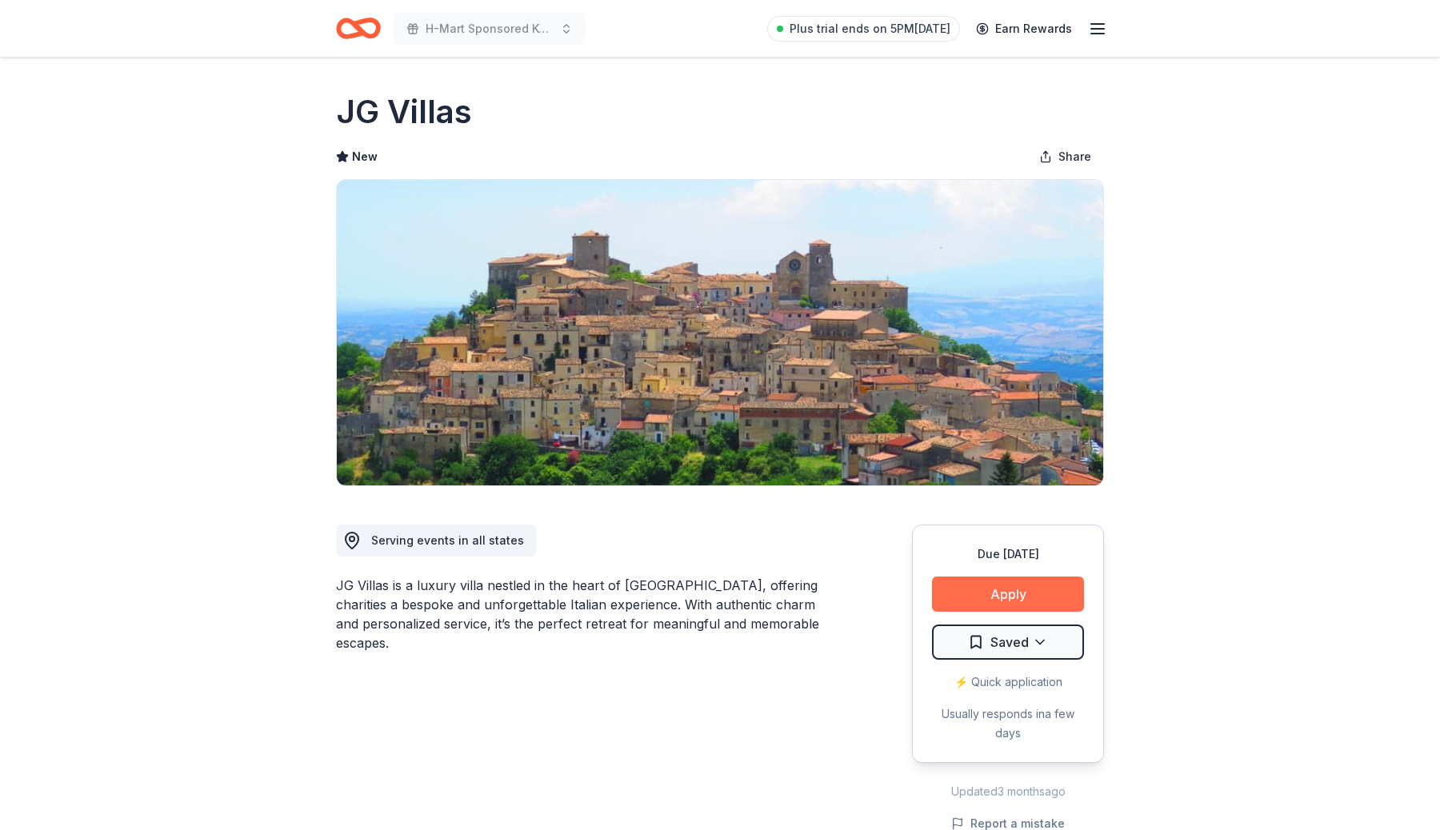
click at [1018, 577] on button "Apply" at bounding box center [1008, 594] width 152 height 35
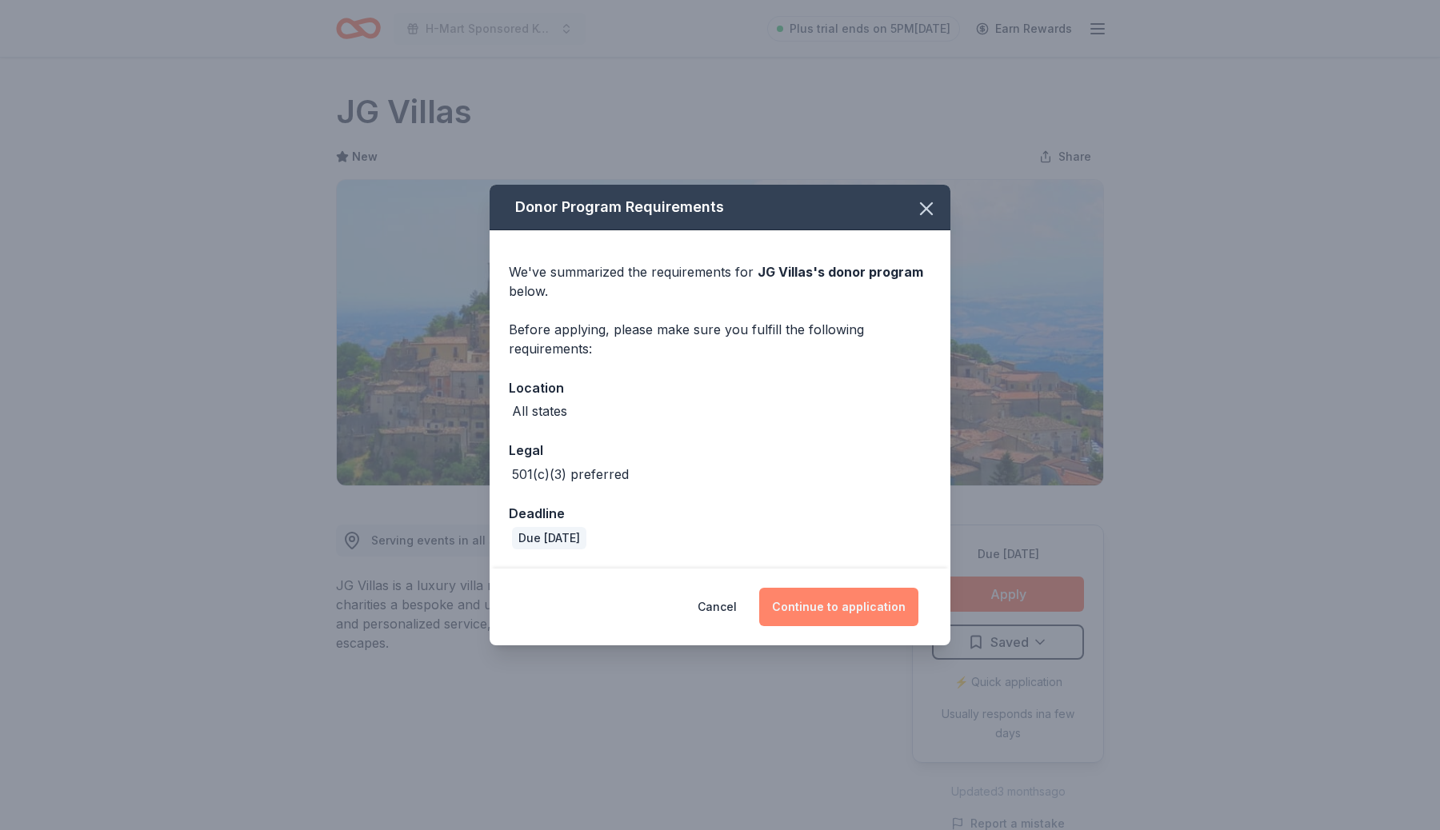
click at [900, 590] on button "Continue to application" at bounding box center [838, 607] width 159 height 38
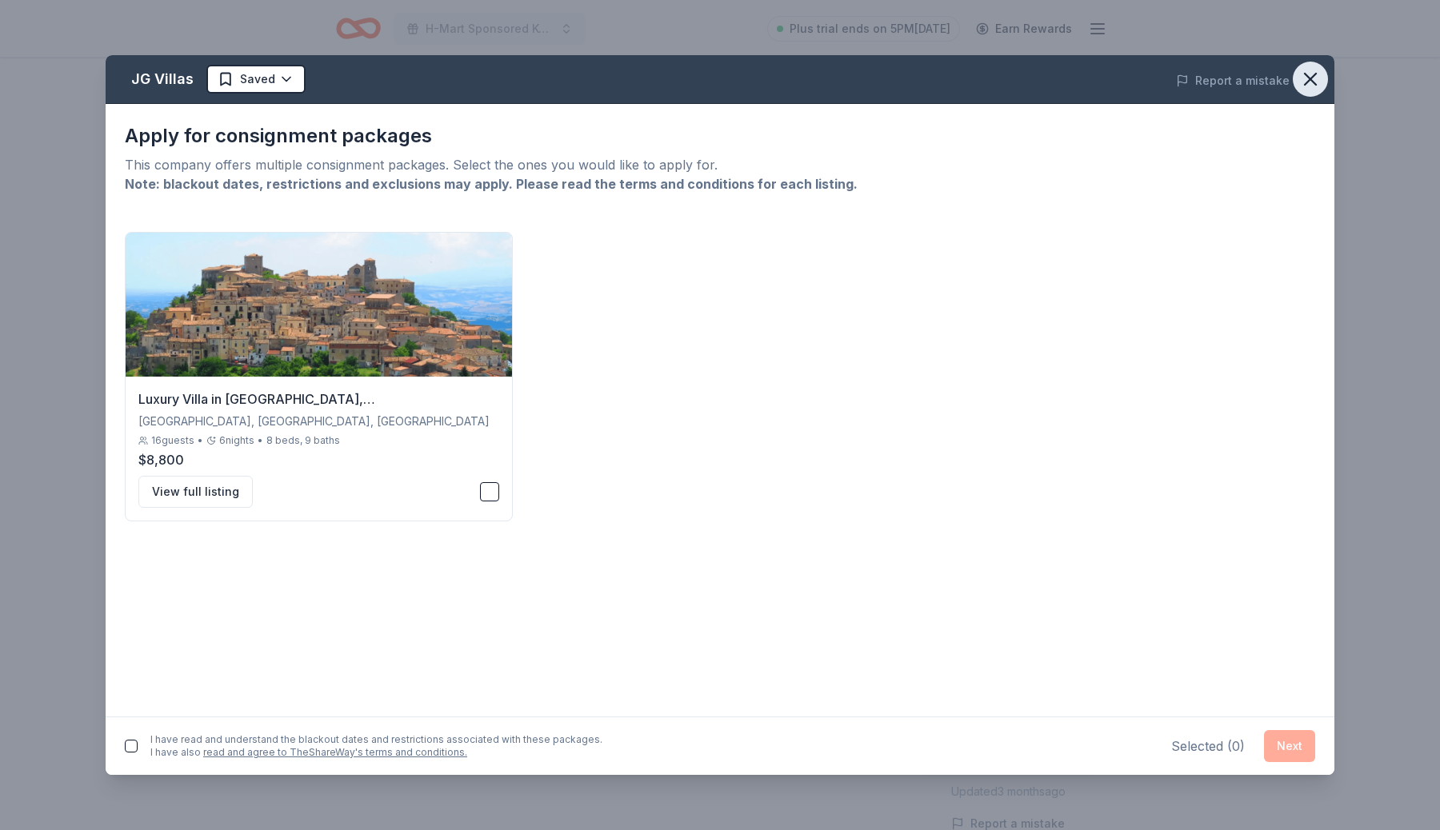
click at [1309, 62] on button "button" at bounding box center [1310, 79] width 35 height 35
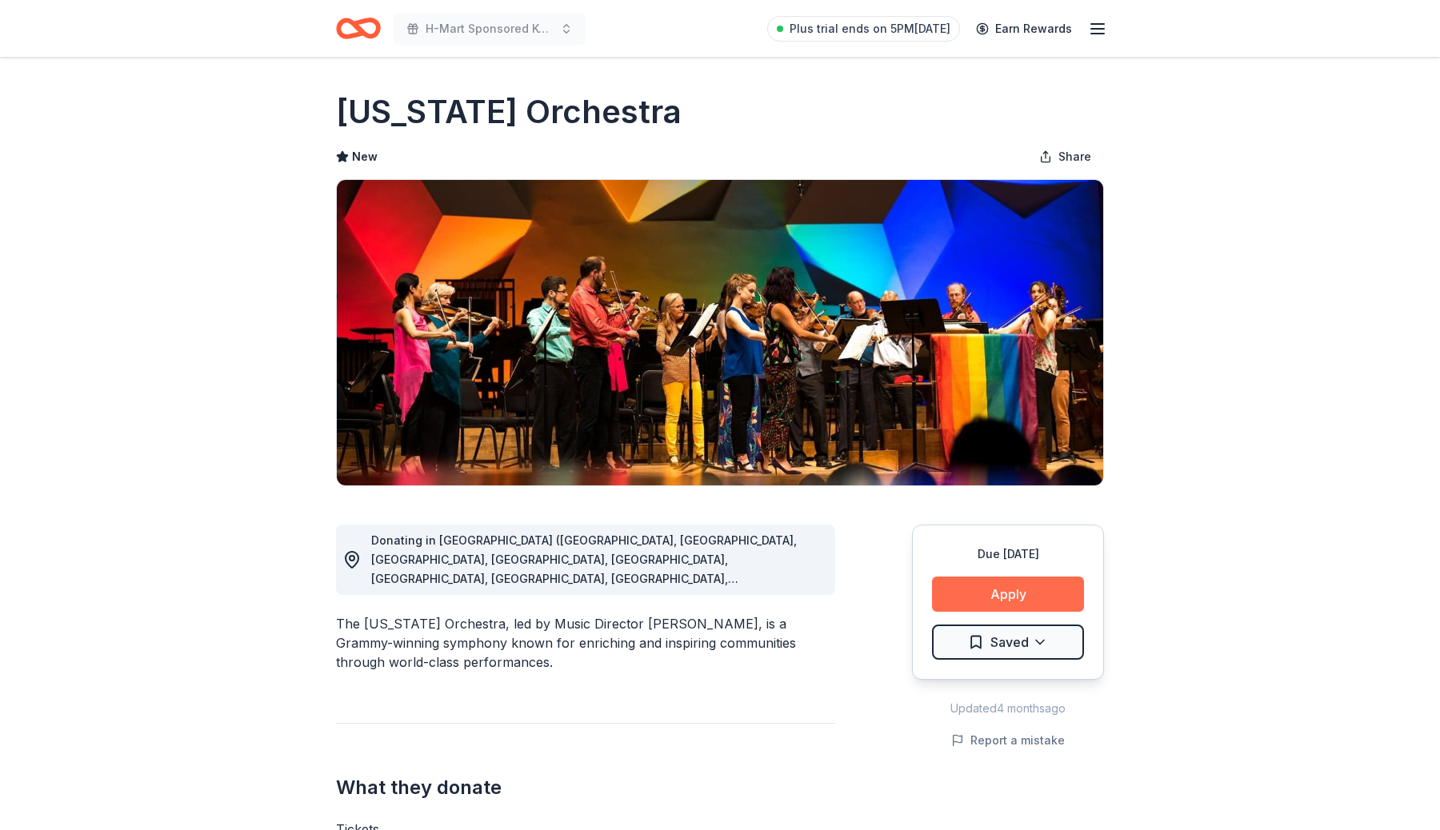
click at [989, 603] on button "Apply" at bounding box center [1008, 594] width 152 height 35
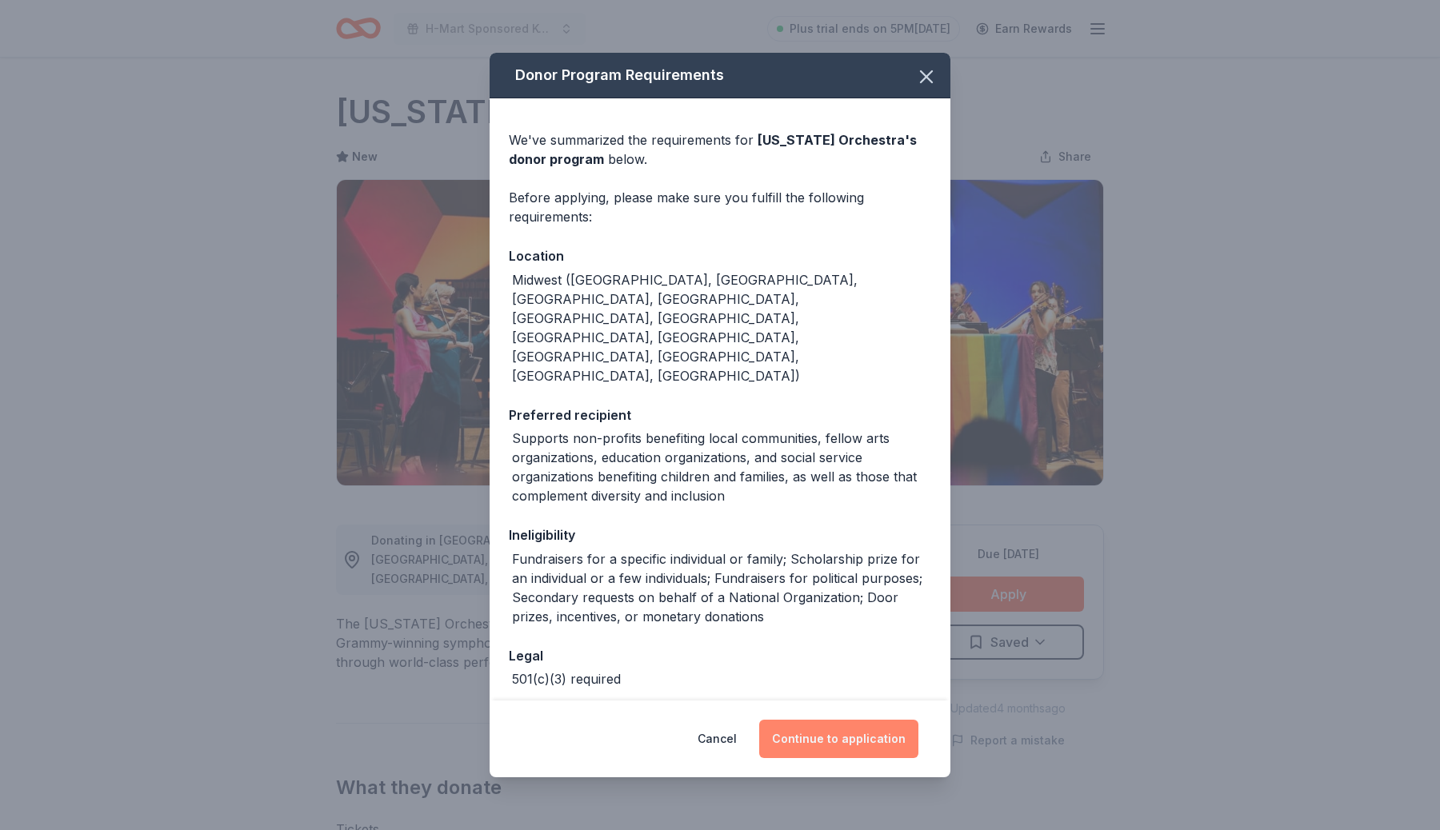
click at [875, 729] on button "Continue to application" at bounding box center [838, 739] width 159 height 38
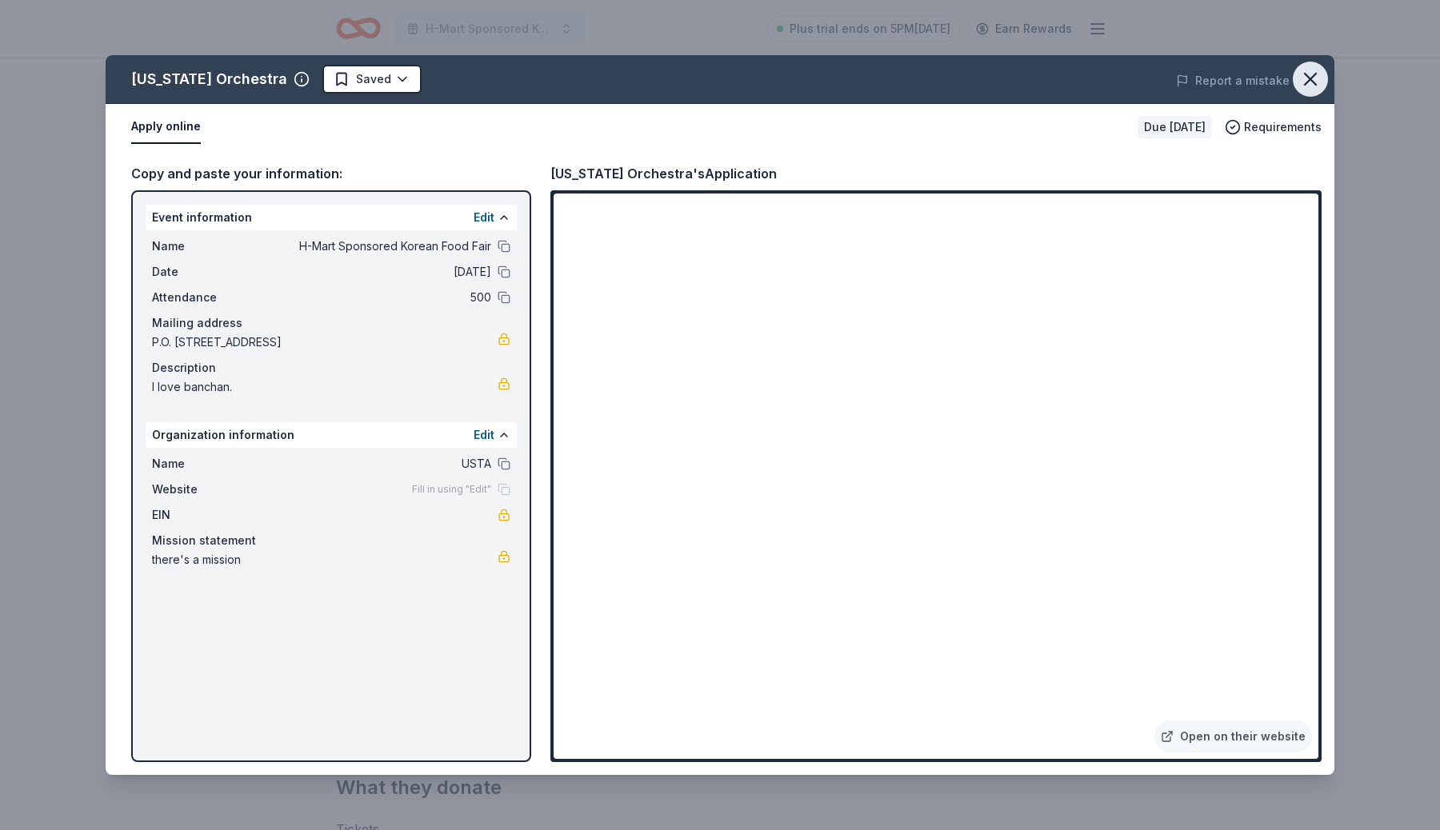
click at [1308, 82] on icon "button" at bounding box center [1310, 79] width 22 height 22
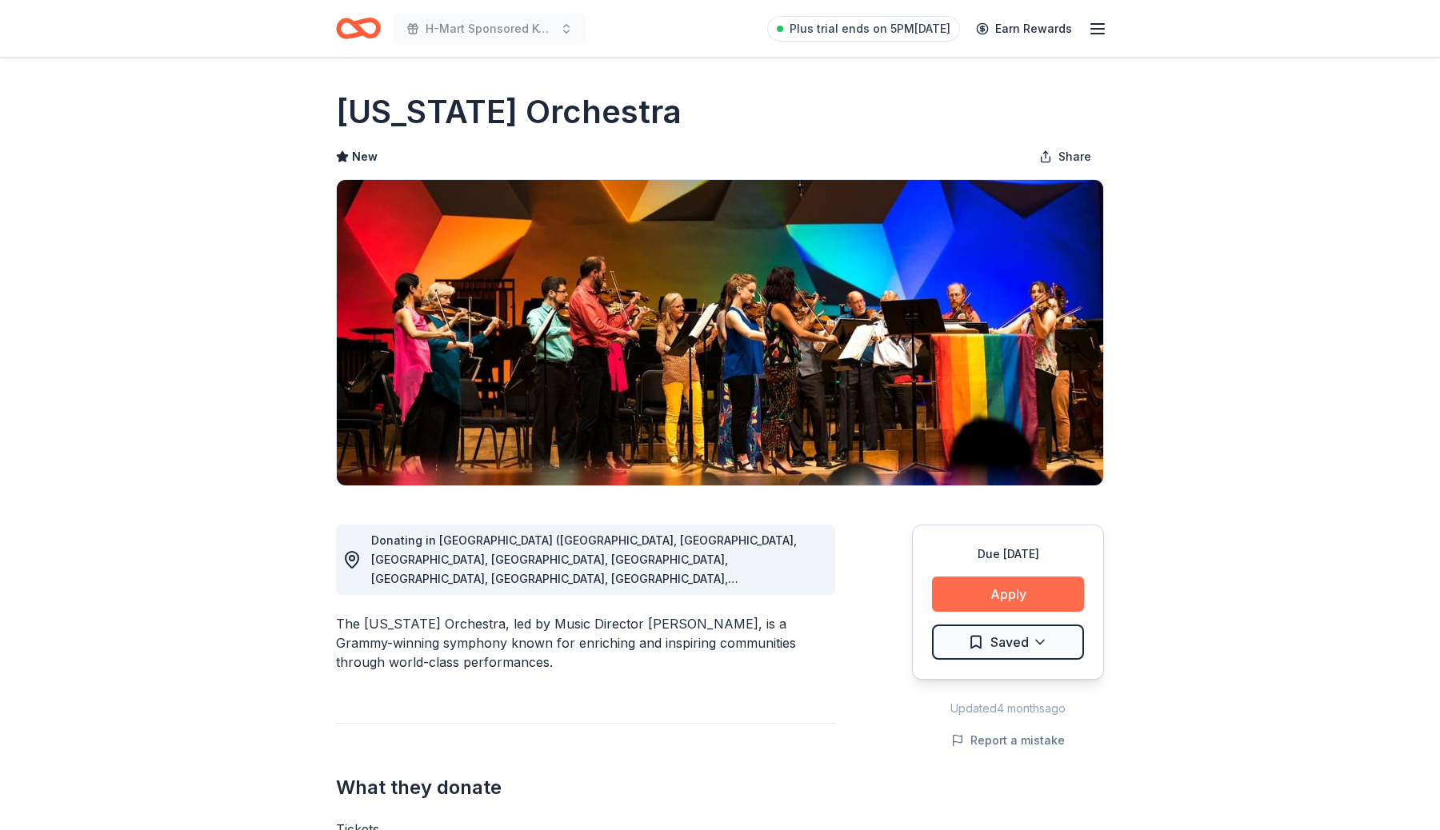
click at [1029, 598] on button "Apply" at bounding box center [1008, 594] width 152 height 35
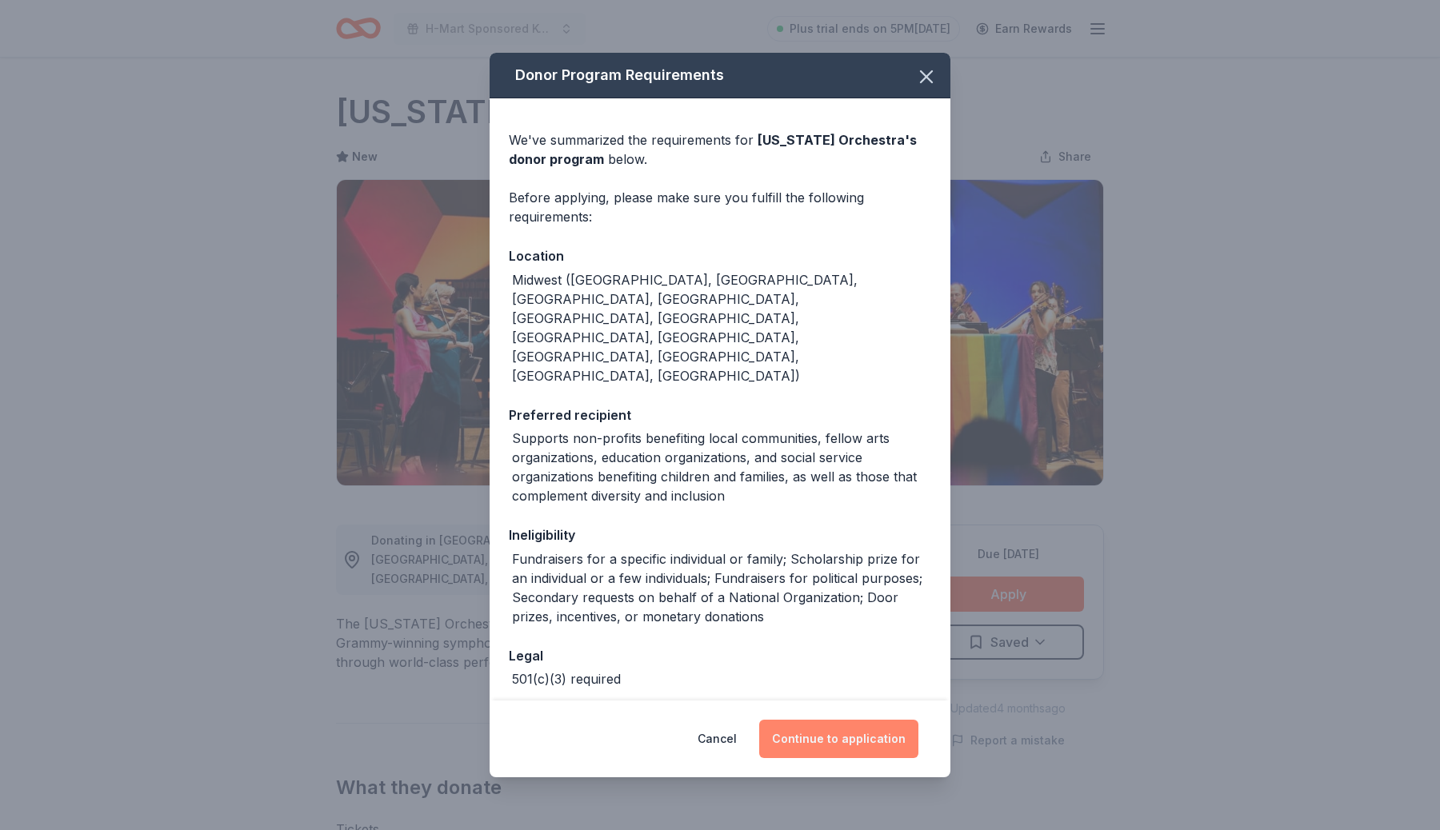
click at [858, 724] on button "Continue to application" at bounding box center [838, 739] width 159 height 38
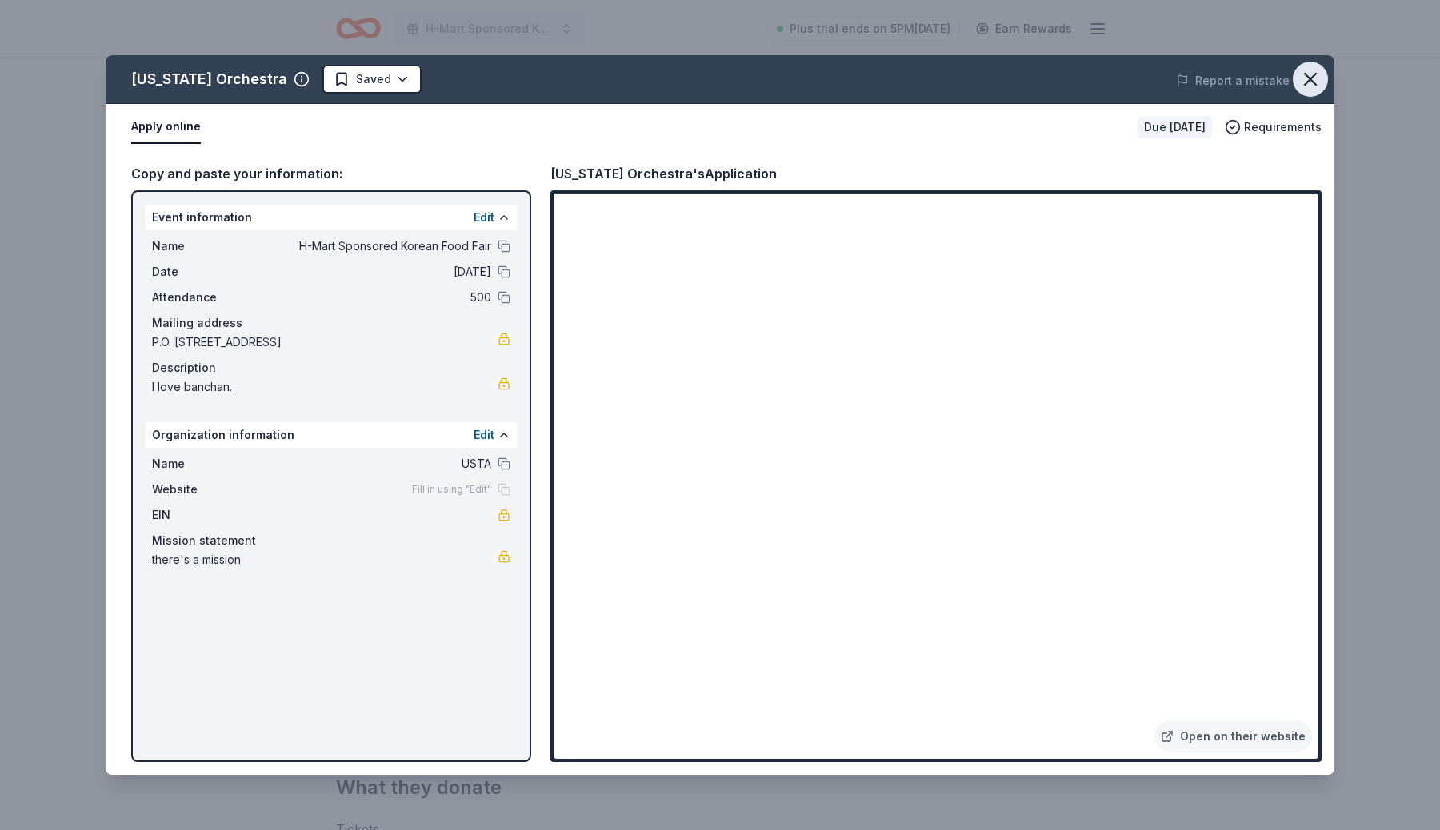
click at [1313, 81] on icon "button" at bounding box center [1310, 79] width 11 height 11
